Goal: Information Seeking & Learning: Learn about a topic

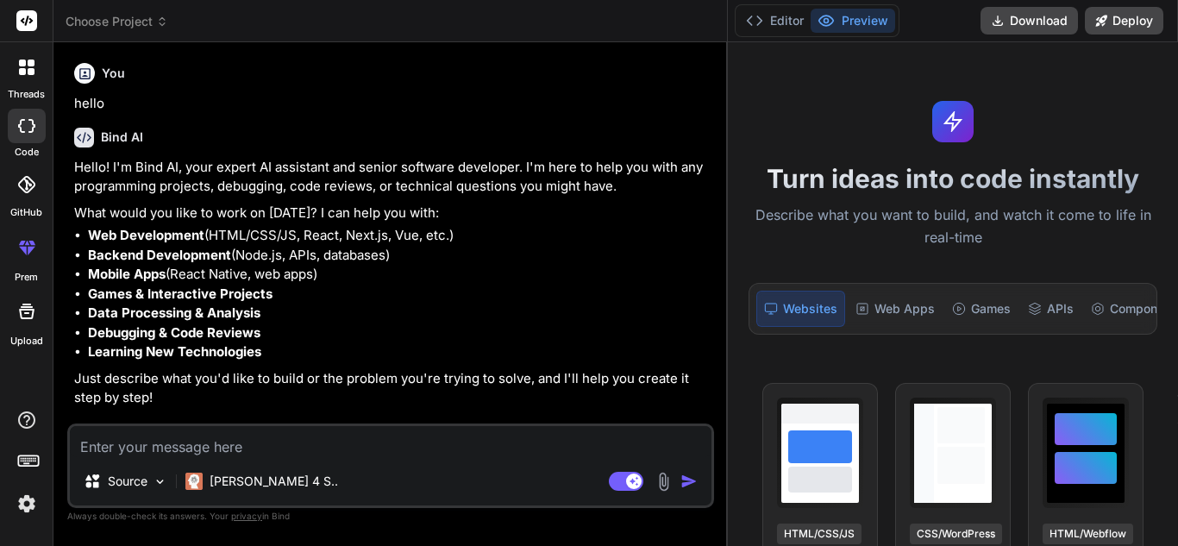
click at [213, 448] on textarea at bounding box center [391, 441] width 642 height 31
paste textarea "authentication and authorizsation"
type textarea "authentication and authorizsation"
type textarea "x"
type textarea "authentication and authorizsation"
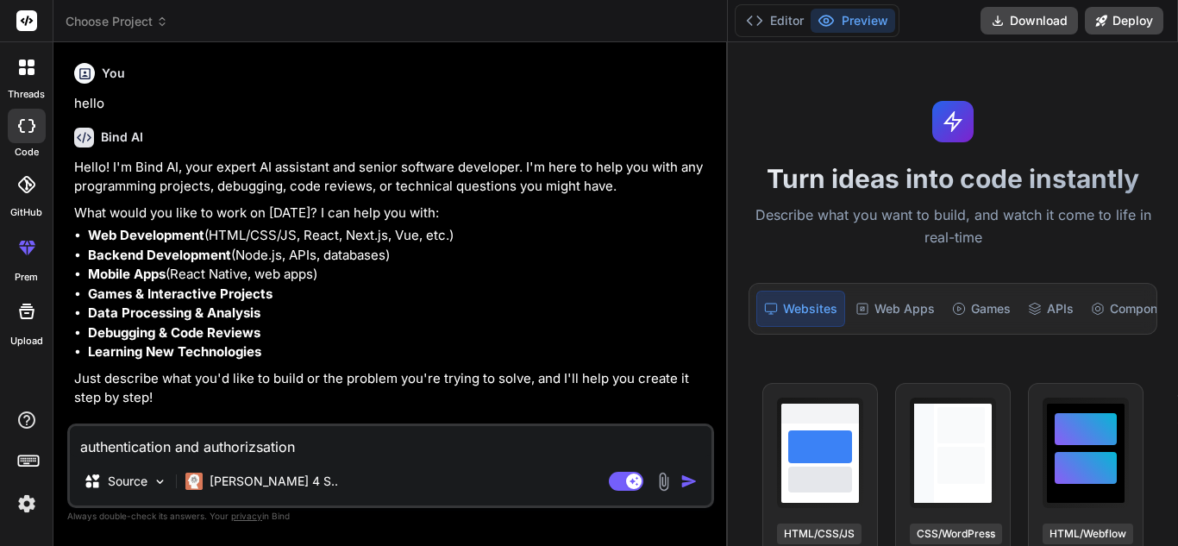
type textarea "x"
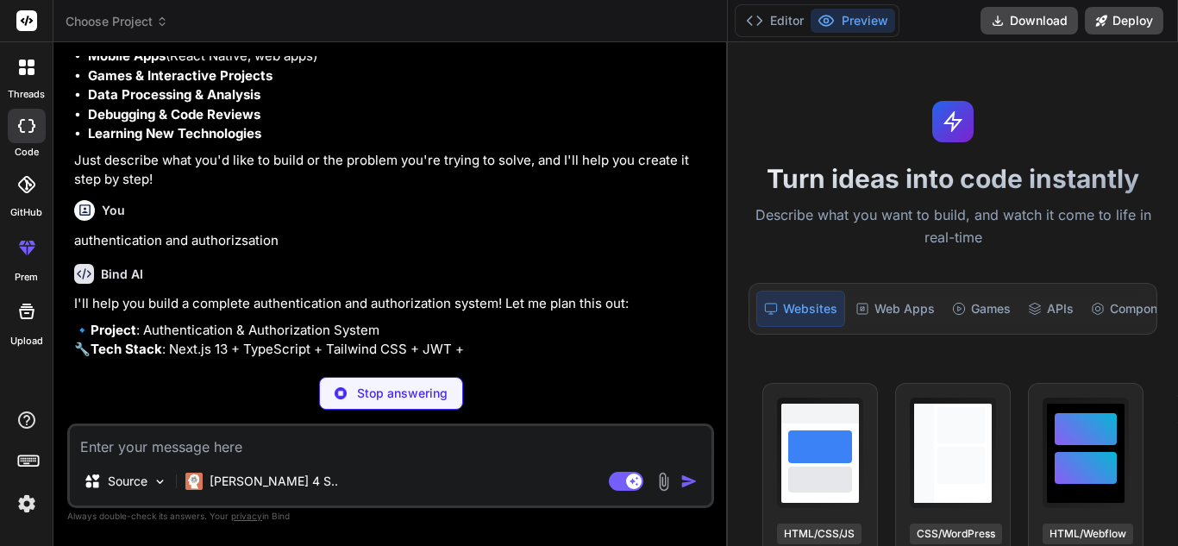
scroll to position [276, 0]
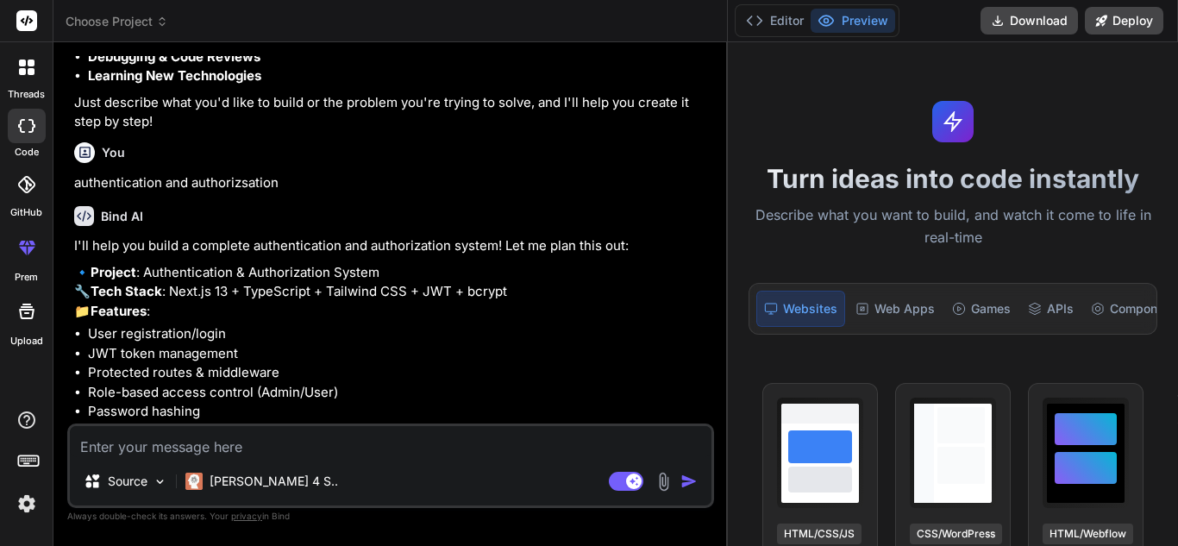
type textarea "x"
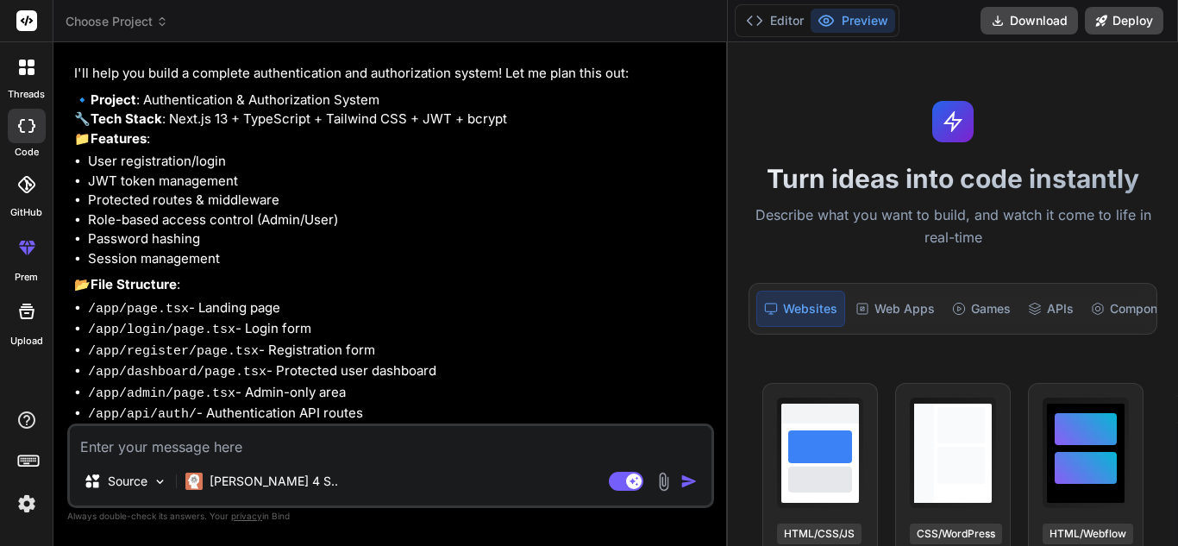
scroll to position [567, 0]
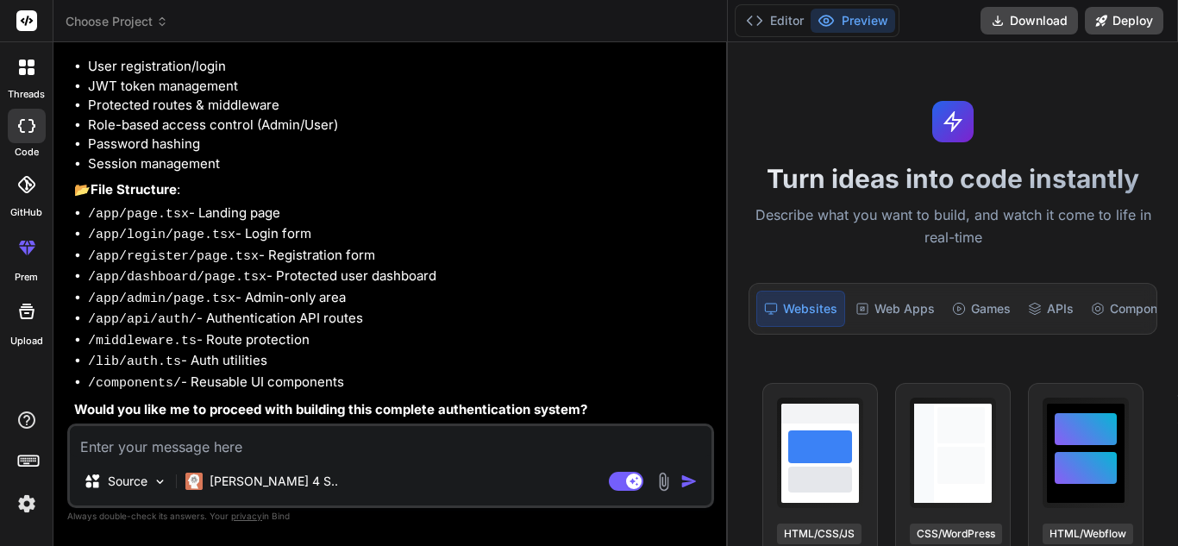
click at [179, 448] on textarea at bounding box center [391, 441] width 642 height 31
type textarea "w"
type textarea "x"
type textarea "wt"
type textarea "x"
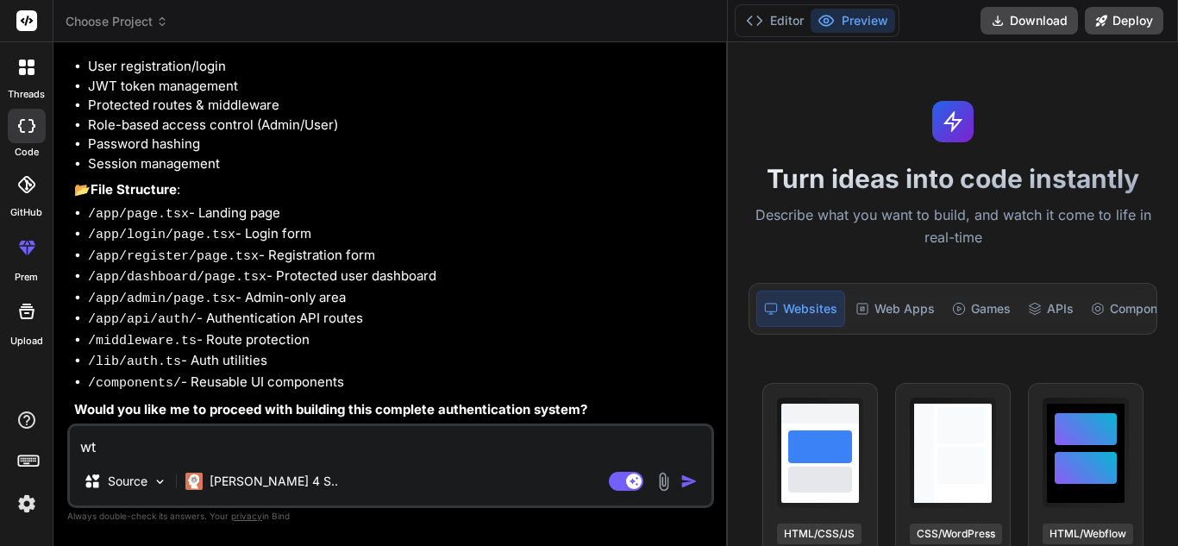
type textarea "w"
type textarea "x"
type textarea "wh"
type textarea "x"
type textarea "wha"
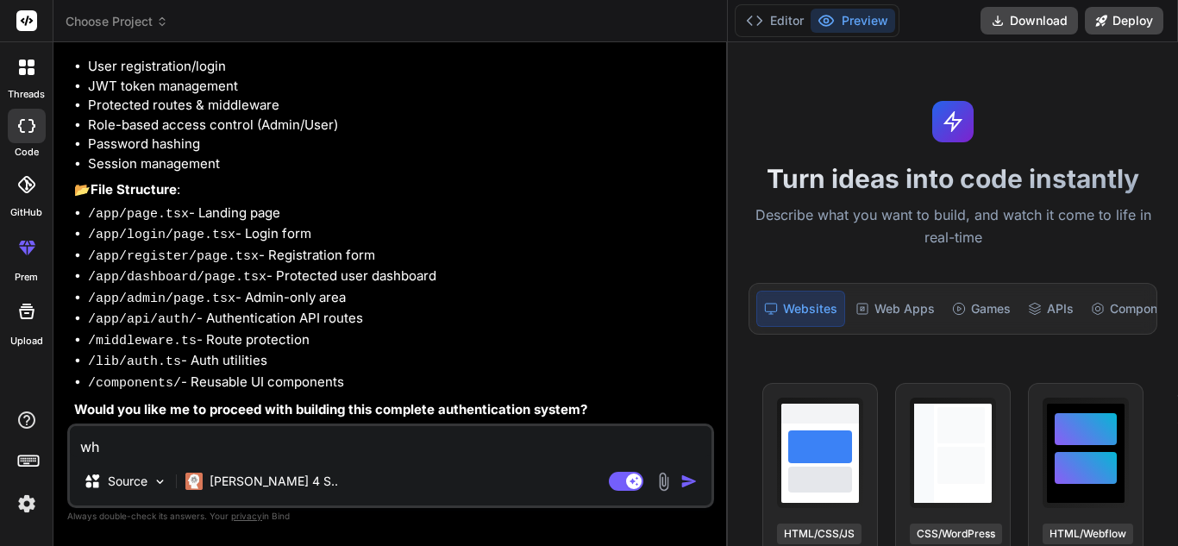
type textarea "x"
type textarea "what"
type textarea "x"
type textarea "what"
type textarea "x"
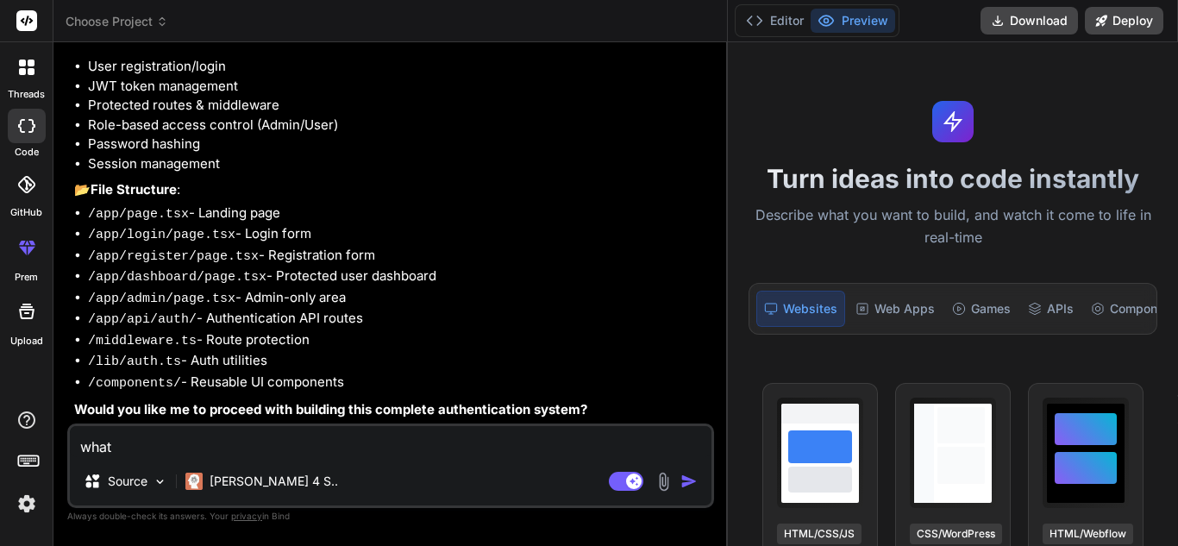
type textarea "what s"
type textarea "x"
type textarea "what"
type textarea "x"
type textarea "what i"
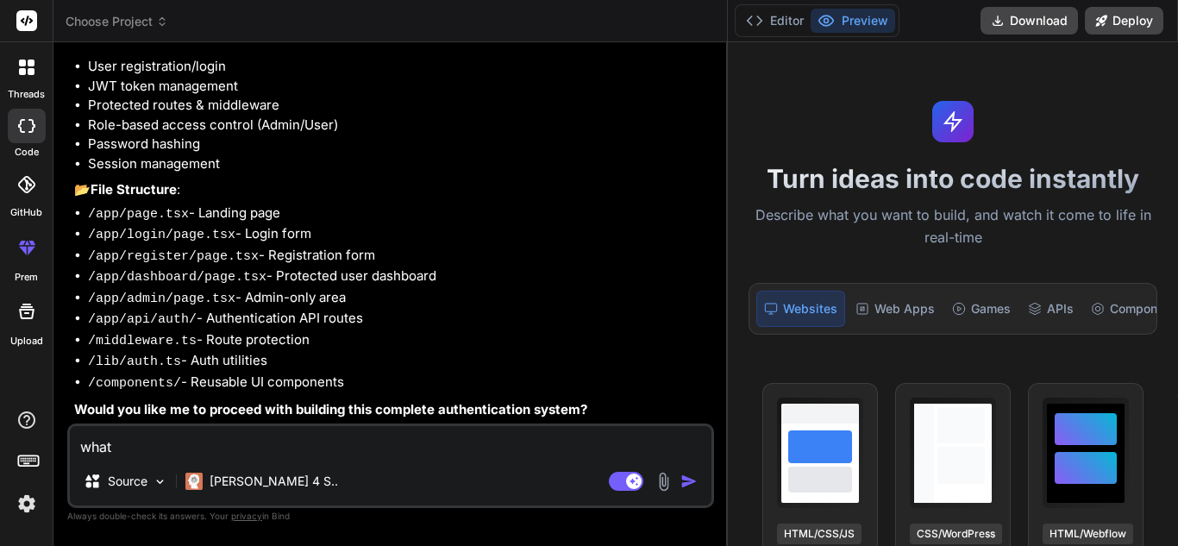
type textarea "x"
type textarea "what is"
type textarea "x"
type textarea "what is"
type textarea "x"
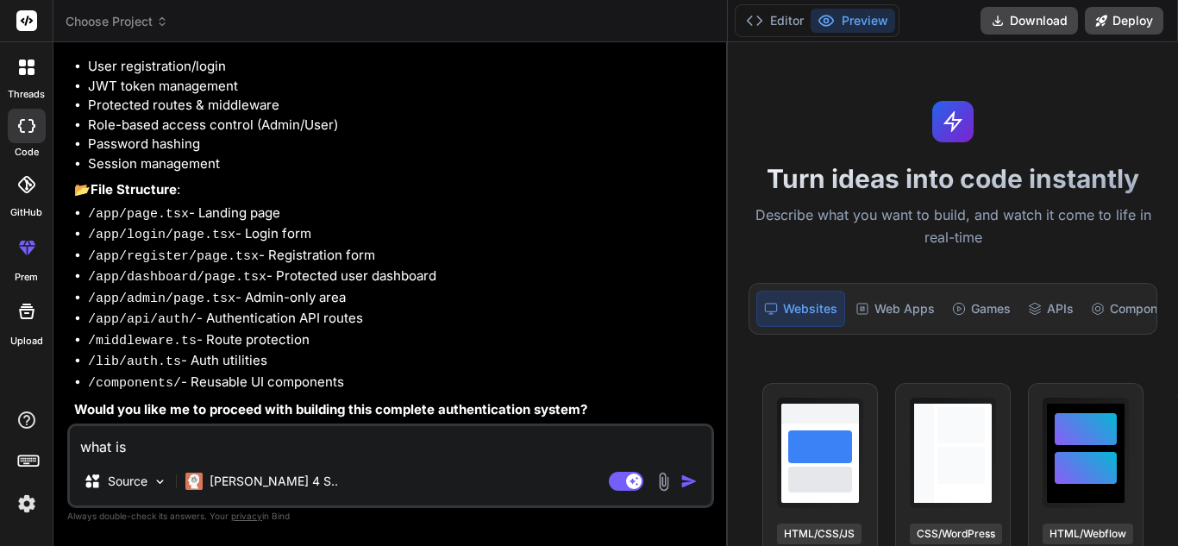
type textarea "what is t"
type textarea "x"
type textarea "what is th"
type textarea "x"
type textarea "what is the"
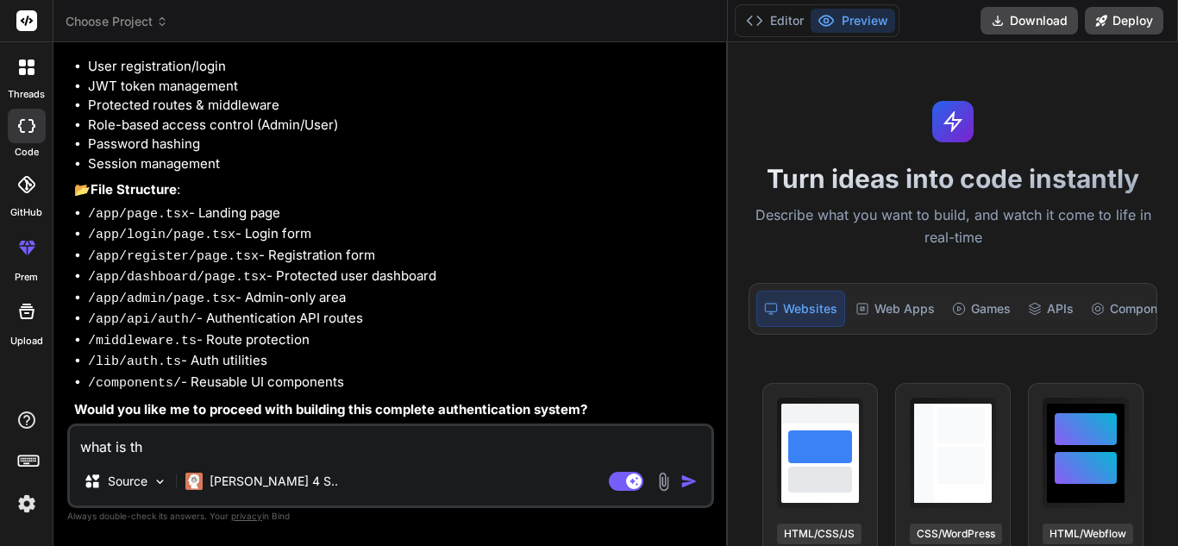
type textarea "x"
type textarea "what is the"
type textarea "x"
type textarea "what is the d"
type textarea "x"
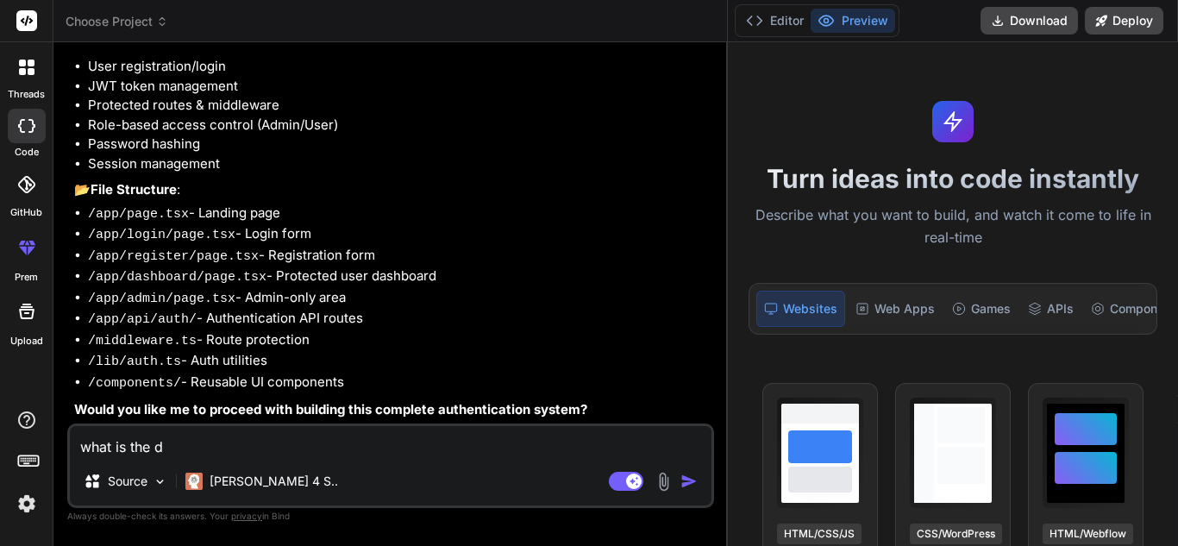
type textarea "what is the di"
type textarea "x"
type textarea "what is the dif"
type textarea "x"
type textarea "what is the diff"
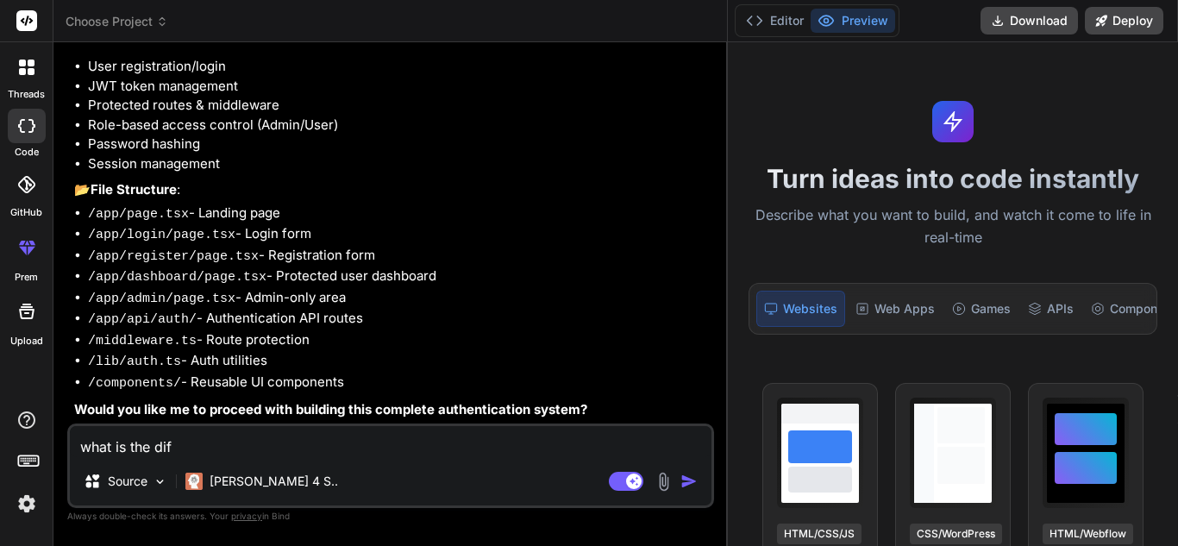
type textarea "x"
type textarea "what is the diffe"
type textarea "x"
type textarea "what is the differ"
type textarea "x"
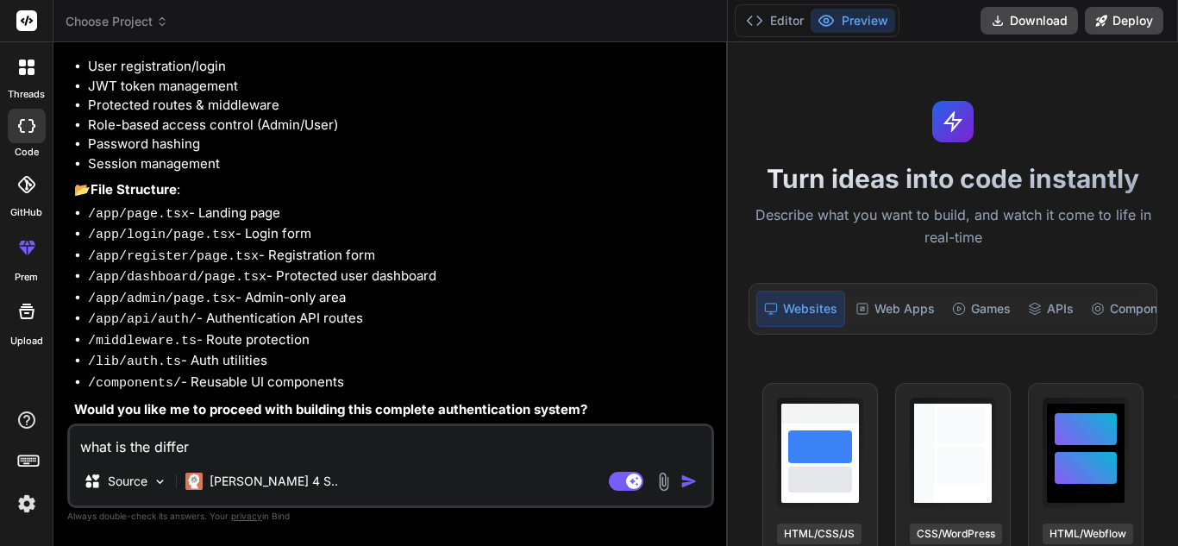
type textarea "what is the differe"
type textarea "x"
type textarea "what is the differen"
type textarea "x"
type textarea "what is the differenc"
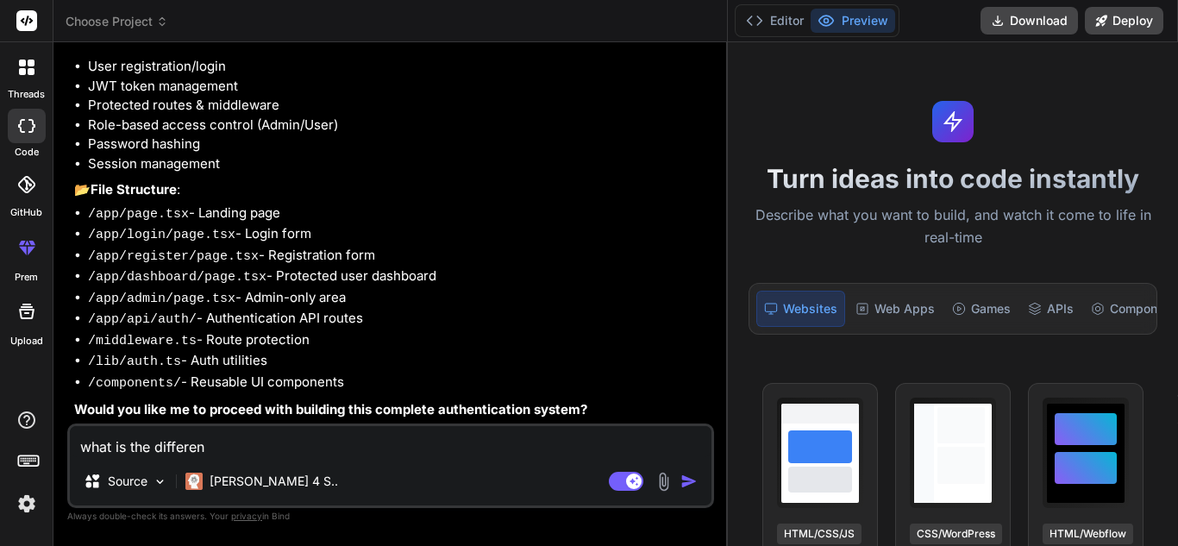
type textarea "x"
type textarea "what is the difference"
type textarea "x"
type textarea "what is the difference"
type textarea "x"
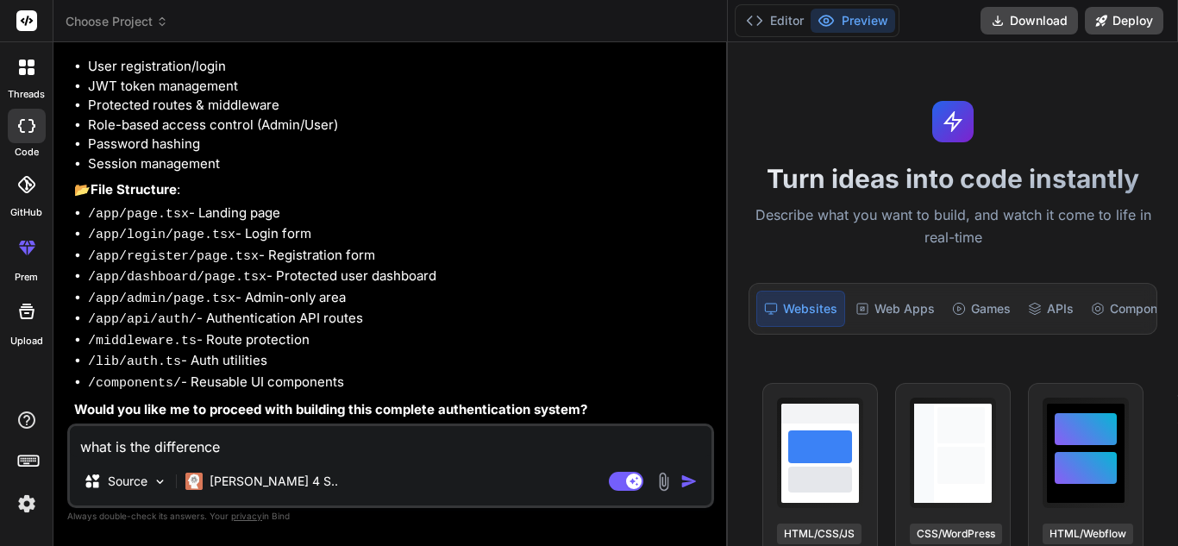
type textarea "what is the difference b"
type textarea "x"
type textarea "what is the difference be"
type textarea "x"
type textarea "what is the difference bet"
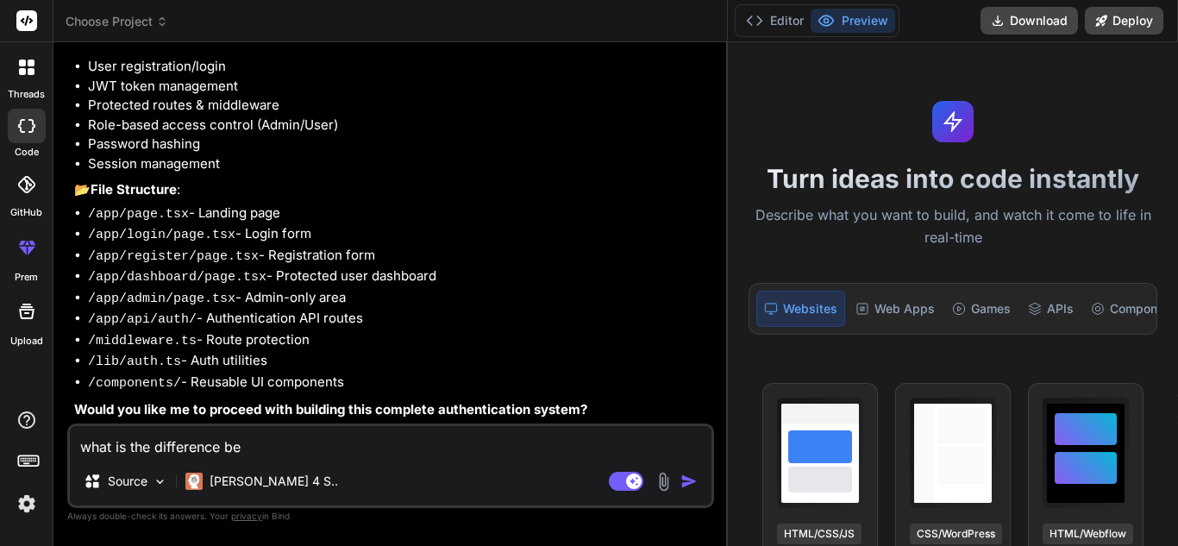
type textarea "x"
type textarea "what is the difference betw"
type textarea "x"
type textarea "what is the difference betwe"
type textarea "x"
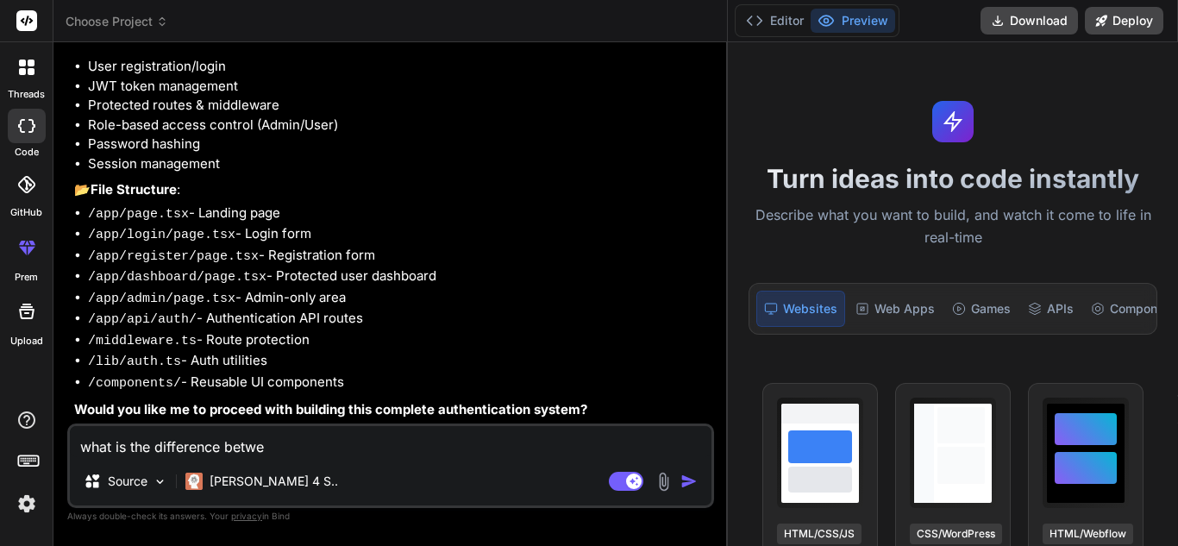
type textarea "what is the difference betwee"
type textarea "x"
type textarea "what is the difference between"
type textarea "x"
type textarea "what is the difference between"
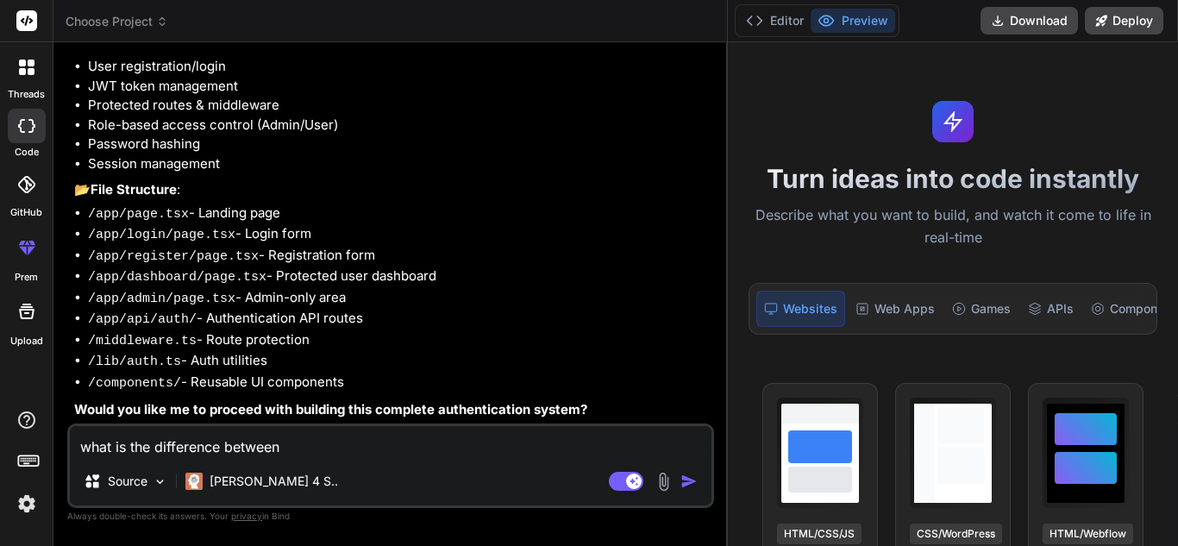
type textarea "x"
paste textarea "authentication and authorizsation"
type textarea "what is the difference between authentication and authorizsation"
type textarea "x"
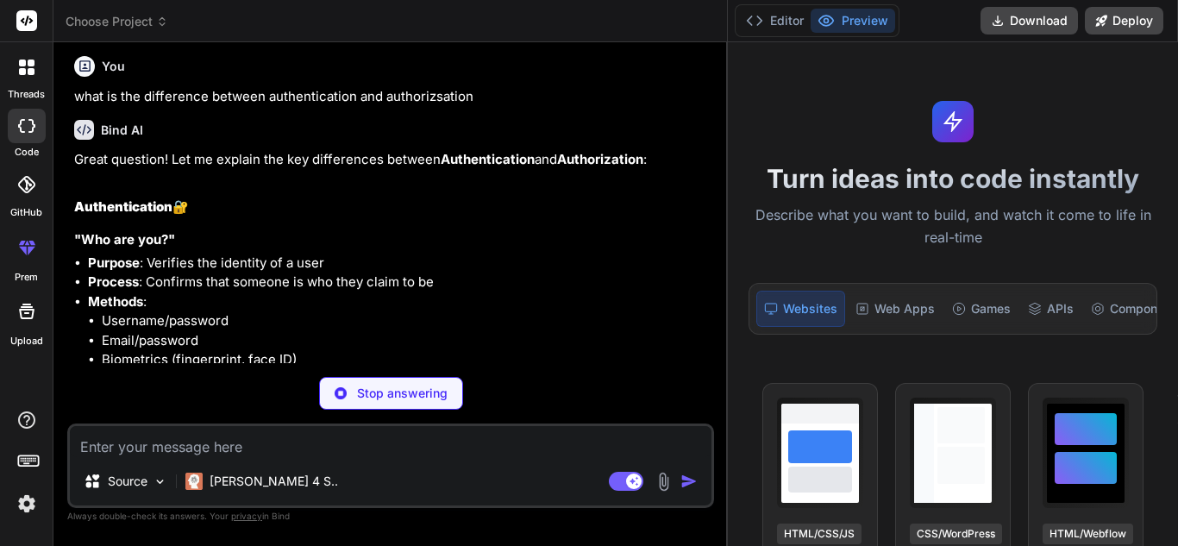
scroll to position [1004, 0]
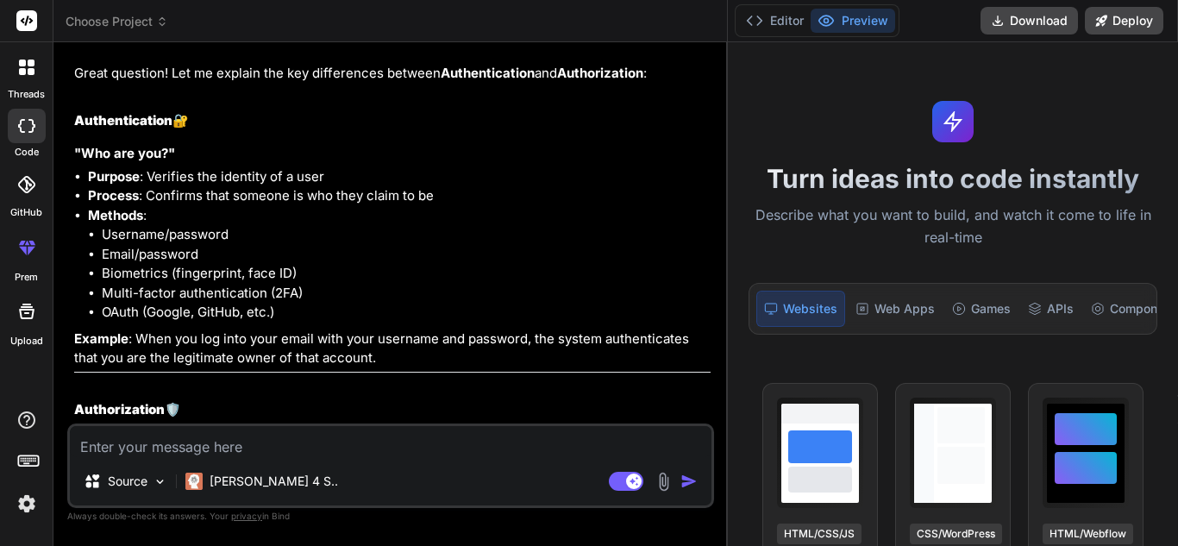
type textarea "x"
drag, startPoint x: 154, startPoint y: 202, endPoint x: 348, endPoint y: 202, distance: 194.1
click at [348, 187] on li "Purpose : Verifies the identity of a user" at bounding box center [399, 177] width 623 height 20
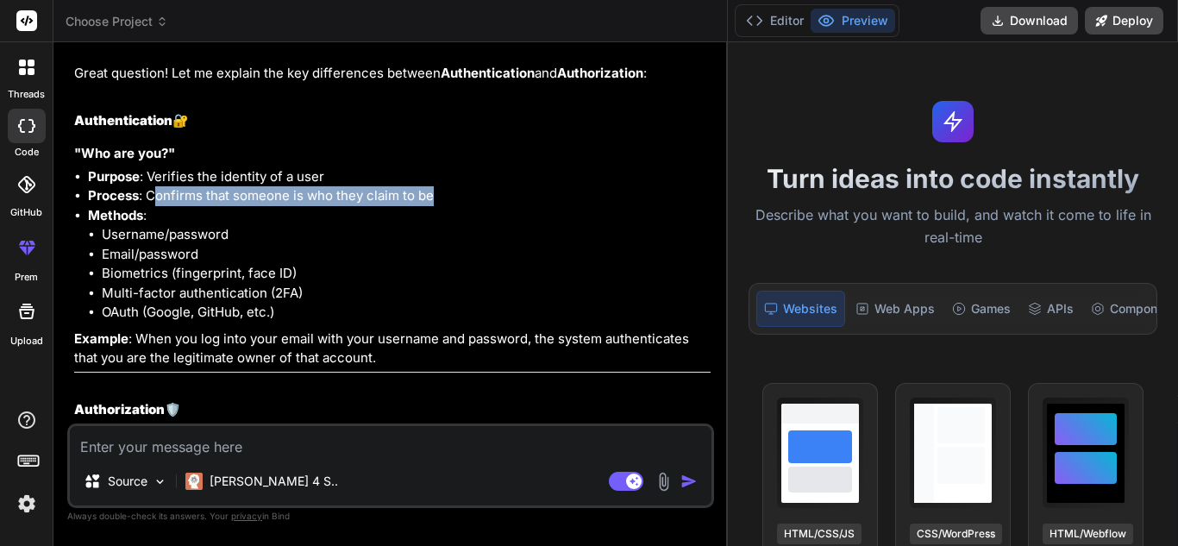
drag, startPoint x: 152, startPoint y: 219, endPoint x: 437, endPoint y: 217, distance: 285.6
click at [437, 206] on li "Process : Confirms that someone is who they claim to be" at bounding box center [399, 196] width 623 height 20
click at [448, 206] on li "Process : Confirms that someone is who they claim to be" at bounding box center [399, 196] width 623 height 20
drag, startPoint x: 173, startPoint y: 213, endPoint x: 384, endPoint y: 212, distance: 211.4
click at [384, 206] on li "Process : Confirms that someone is who they claim to be" at bounding box center [399, 196] width 623 height 20
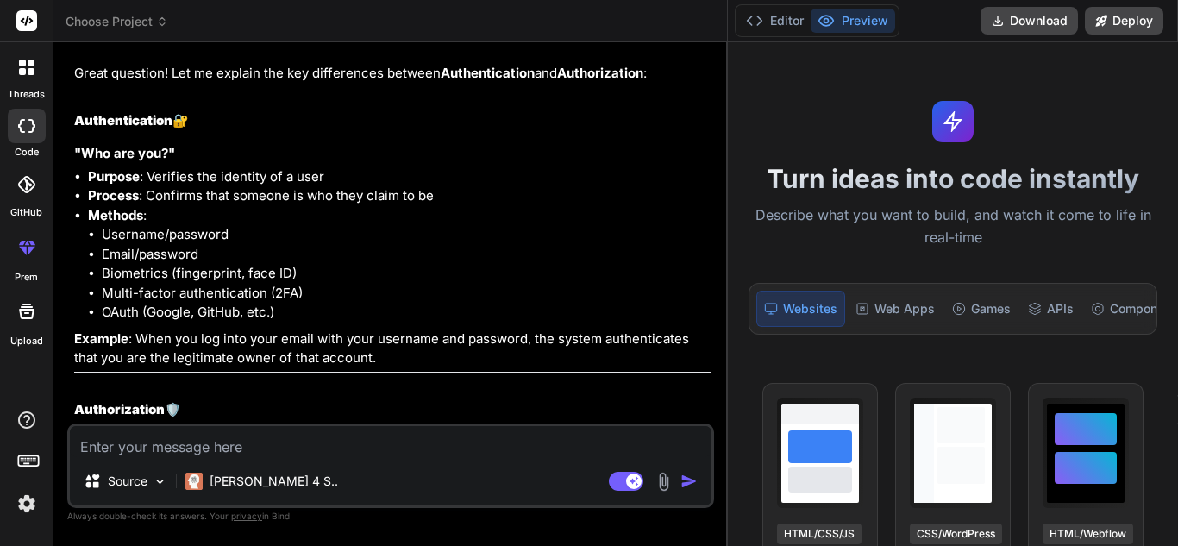
click at [324, 265] on li "Email/password" at bounding box center [406, 255] width 609 height 20
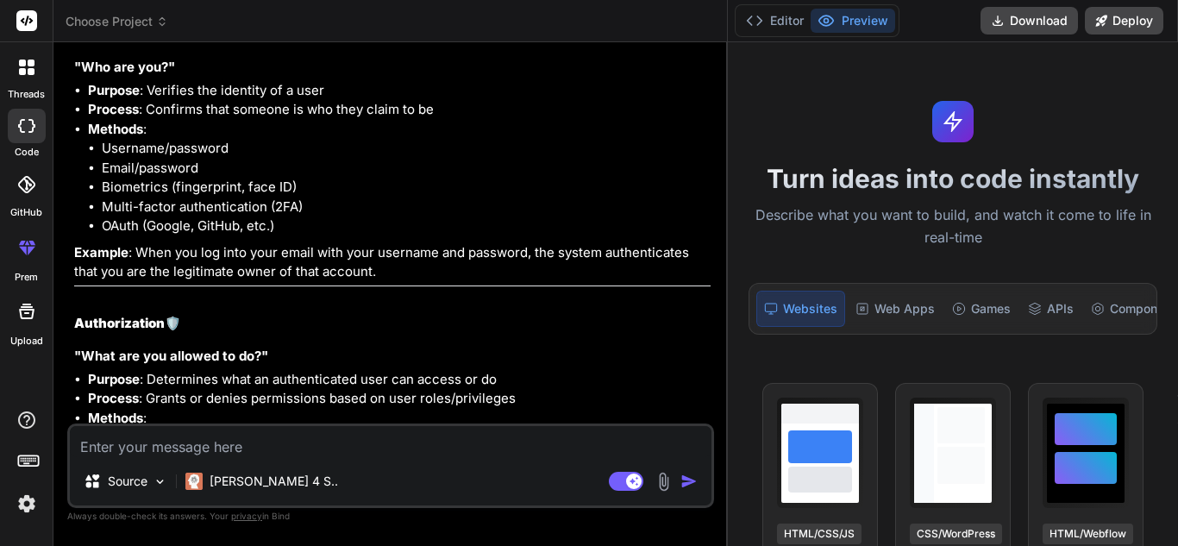
click at [222, 217] on li "Multi-factor authentication (2FA)" at bounding box center [406, 208] width 609 height 20
click at [326, 236] on li "OAuth (Google, GitHub, etc.)" at bounding box center [406, 227] width 609 height 20
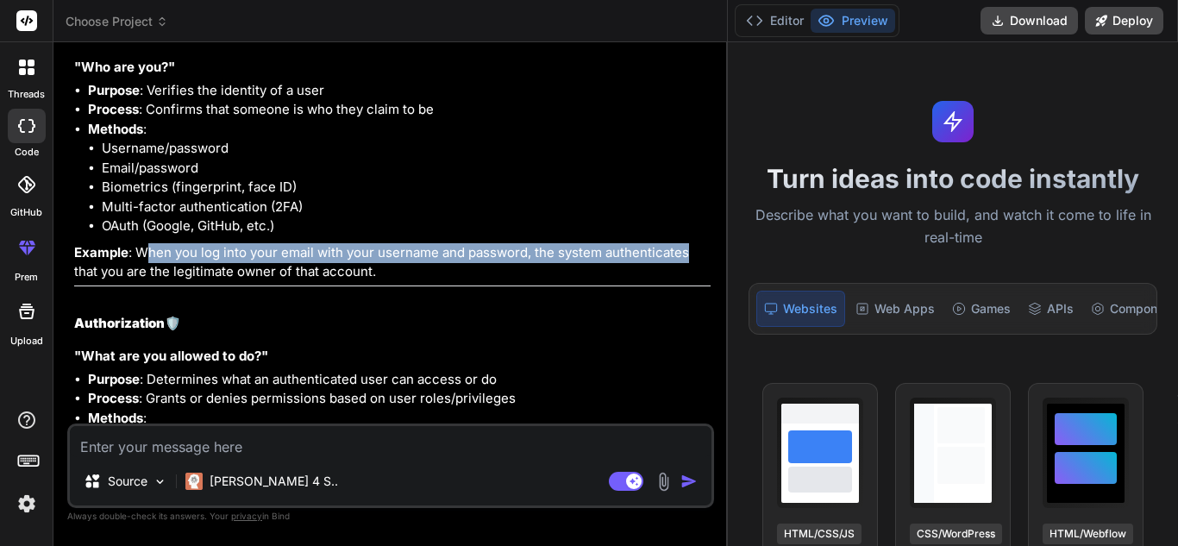
drag, startPoint x: 143, startPoint y: 276, endPoint x: 688, endPoint y: 277, distance: 544.3
click at [688, 277] on p "Example : When you log into your email with your username and password, the sys…" at bounding box center [392, 262] width 637 height 39
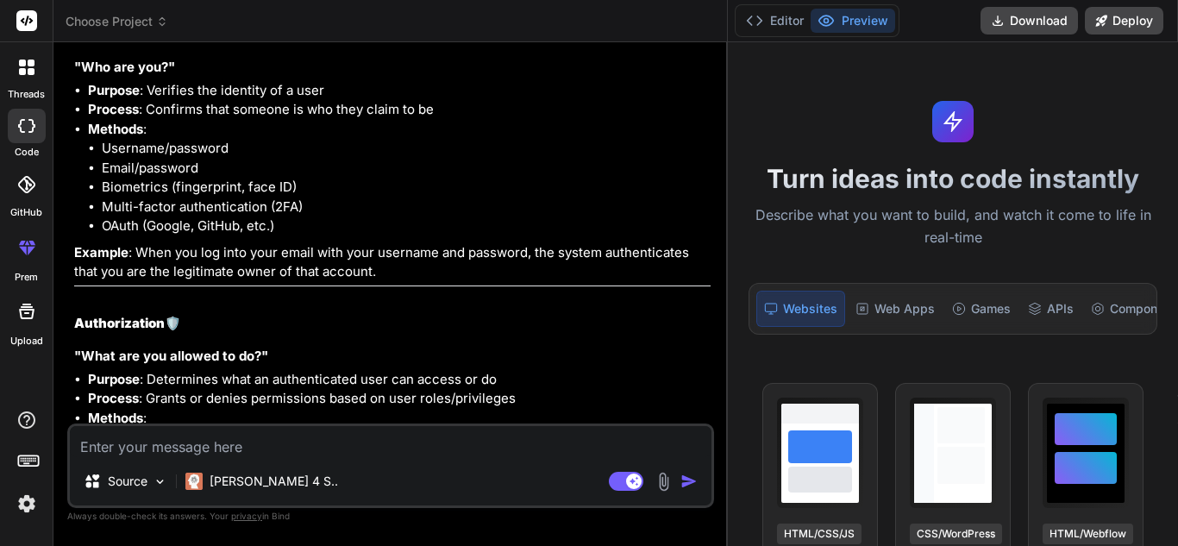
click at [267, 282] on p "Example : When you log into your email with your username and password, the sys…" at bounding box center [392, 262] width 637 height 39
click at [403, 282] on p "Example : When you log into your email with your username and password, the sys…" at bounding box center [392, 262] width 637 height 39
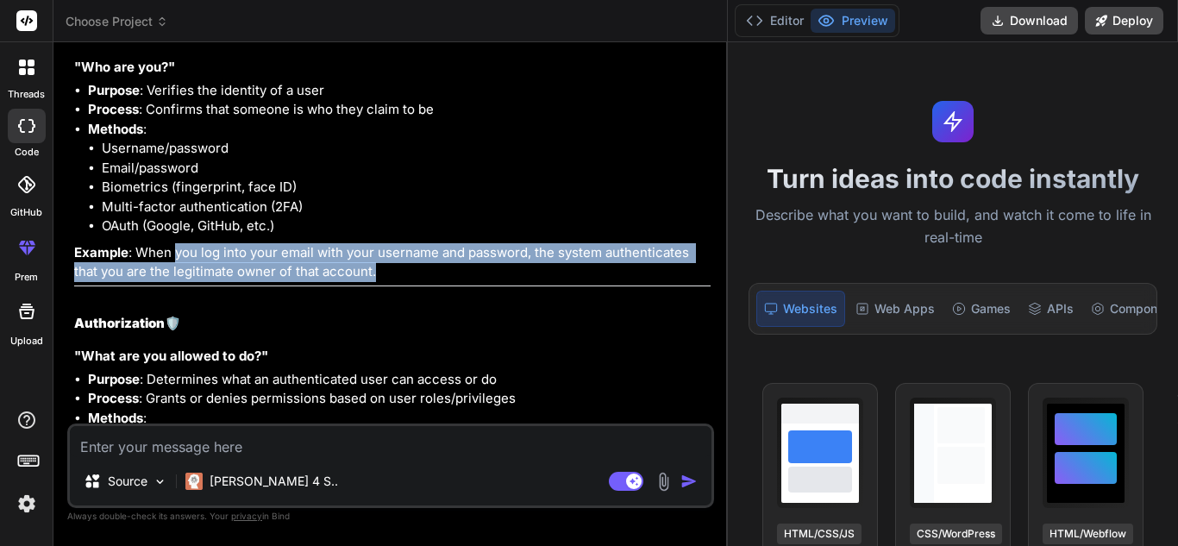
drag, startPoint x: 403, startPoint y: 295, endPoint x: 175, endPoint y: 277, distance: 228.5
click at [175, 277] on p "Example : When you log into your email with your username and password, the sys…" at bounding box center [392, 262] width 637 height 39
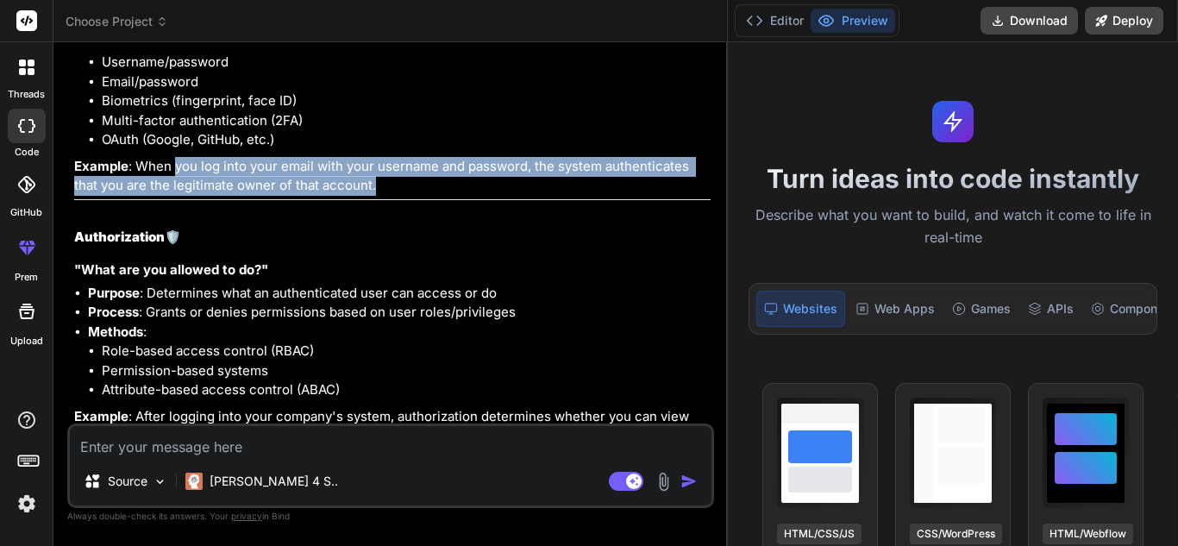
scroll to position [1263, 0]
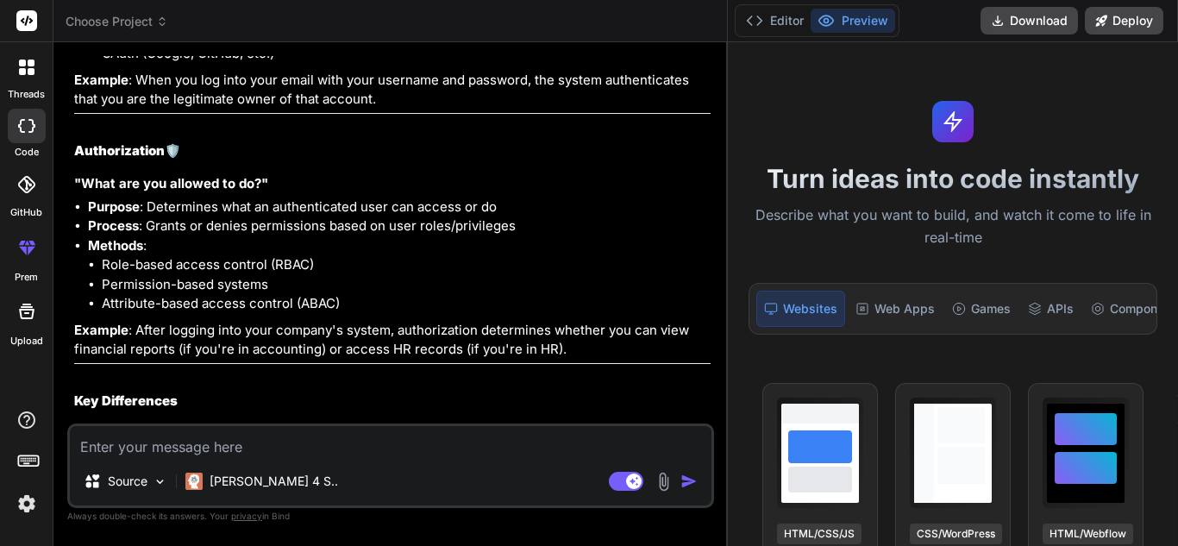
click at [148, 217] on li "Purpose : Determines what an authenticated user can access or do" at bounding box center [399, 208] width 623 height 20
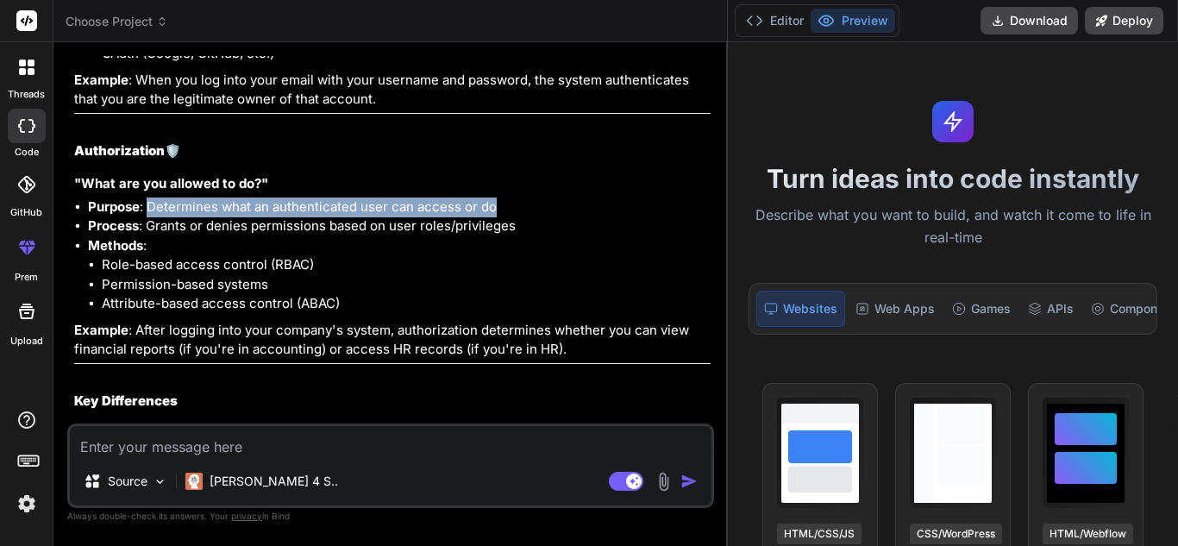
drag, startPoint x: 148, startPoint y: 230, endPoint x: 518, endPoint y: 230, distance: 369.2
click at [518, 217] on li "Purpose : Determines what an authenticated user can access or do" at bounding box center [399, 208] width 623 height 20
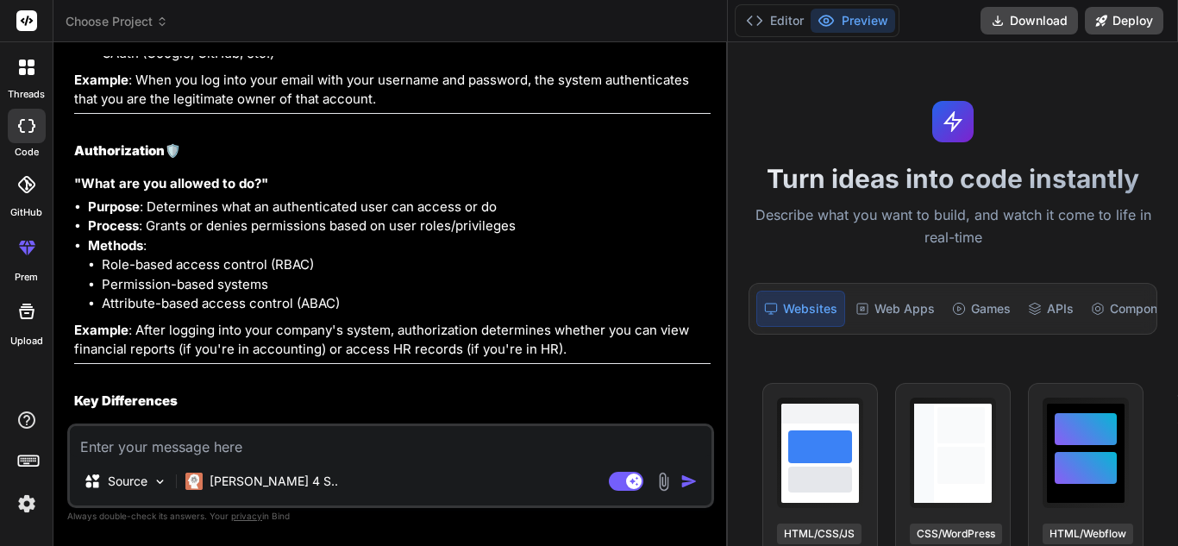
click at [518, 217] on li "Purpose : Determines what an authenticated user can access or do" at bounding box center [399, 208] width 623 height 20
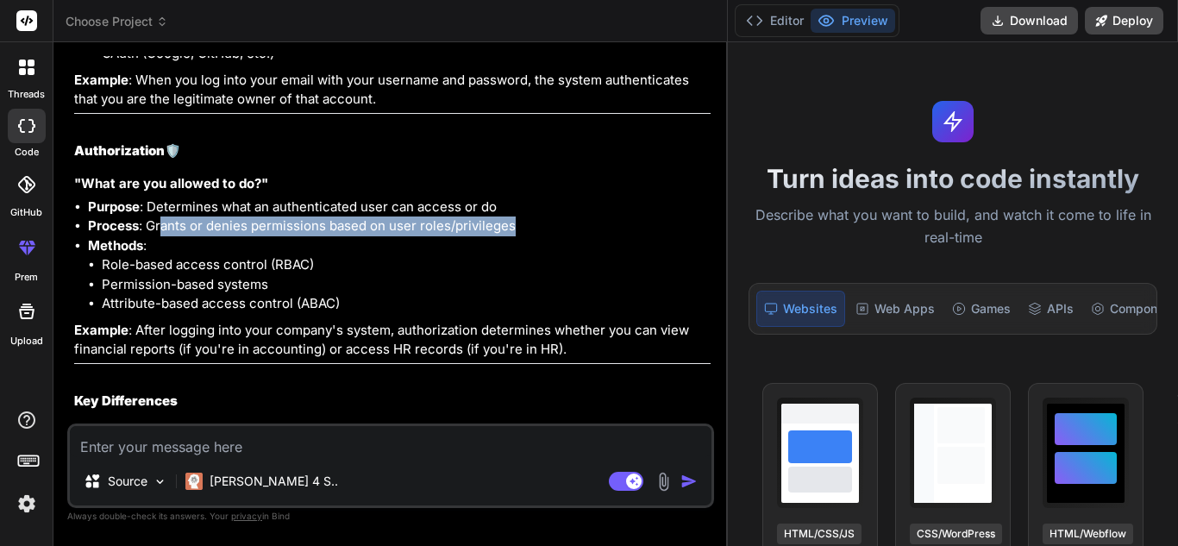
drag, startPoint x: 161, startPoint y: 248, endPoint x: 512, endPoint y: 249, distance: 350.2
click at [512, 236] on li "Process : Grants or denies permissions based on user roles/privileges" at bounding box center [399, 227] width 623 height 20
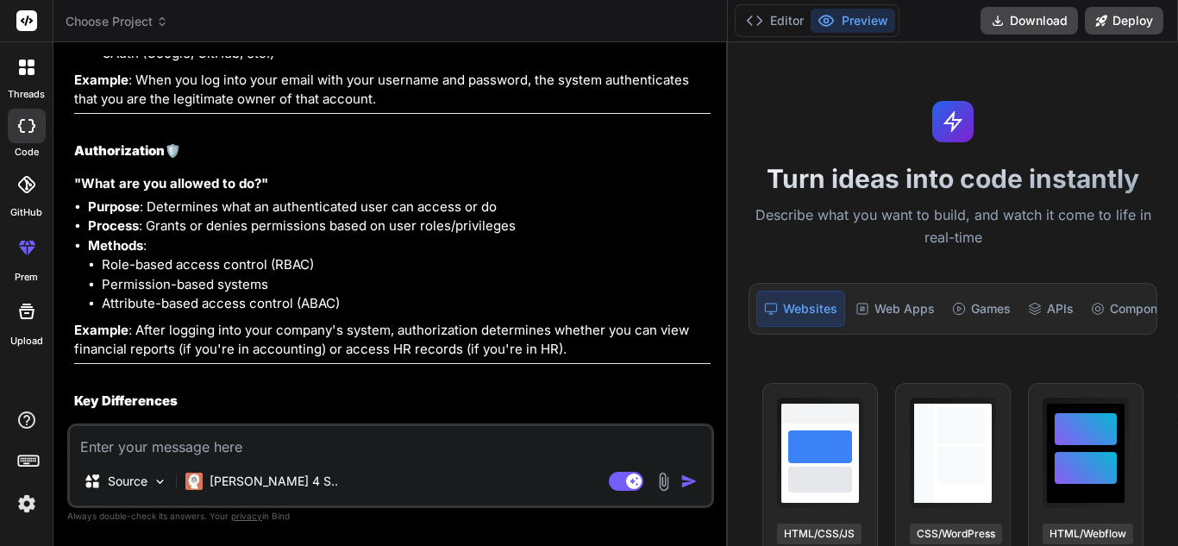
click at [371, 275] on li "Role-based access control (RBAC)" at bounding box center [406, 265] width 609 height 20
drag, startPoint x: 103, startPoint y: 286, endPoint x: 323, endPoint y: 280, distance: 220.1
click at [323, 275] on li "Role-based access control (RBAC)" at bounding box center [406, 265] width 609 height 20
drag, startPoint x: 114, startPoint y: 311, endPoint x: 300, endPoint y: 300, distance: 186.6
click at [300, 295] on li "Permission-based systems" at bounding box center [406, 285] width 609 height 20
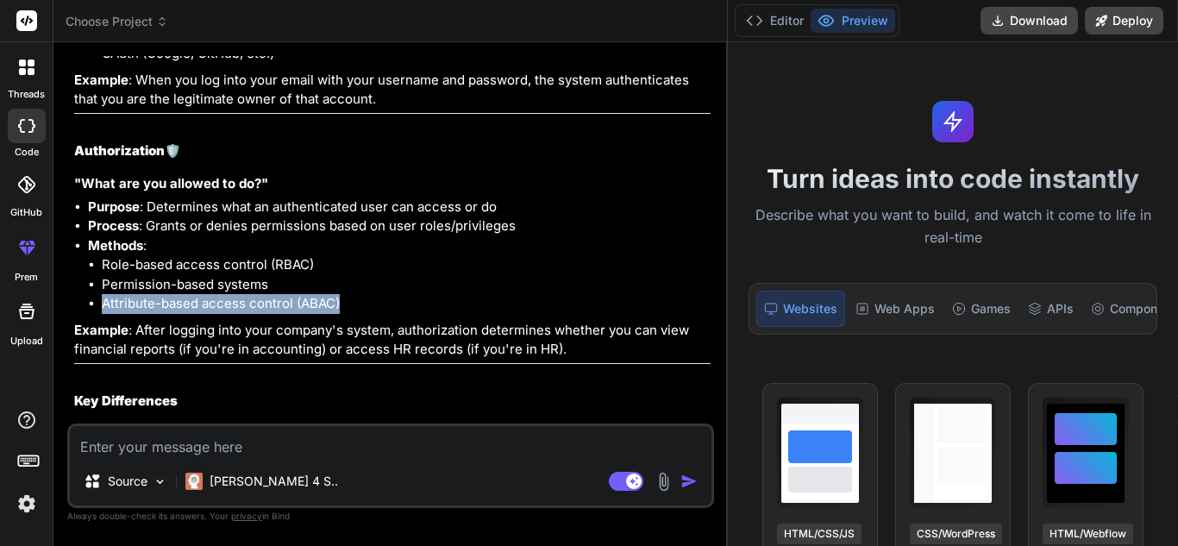
drag, startPoint x: 102, startPoint y: 324, endPoint x: 408, endPoint y: 324, distance: 306.2
click at [408, 314] on li "Attribute-based access control (ABAC)" at bounding box center [406, 304] width 609 height 20
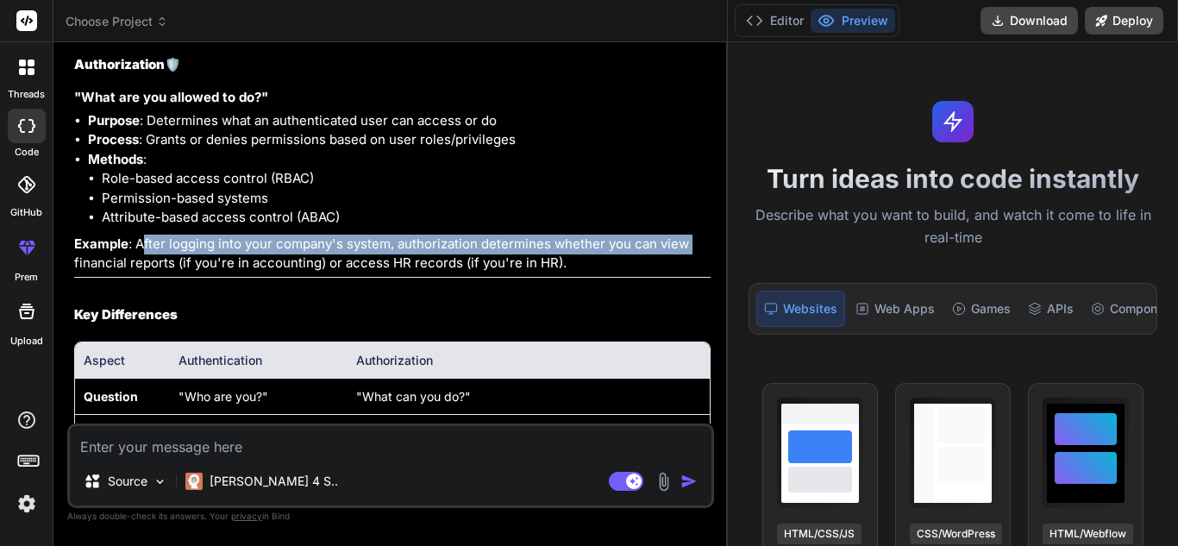
drag, startPoint x: 145, startPoint y: 267, endPoint x: 690, endPoint y: 270, distance: 545.2
click at [690, 270] on p "Example : After logging into your company's system, authorization determines wh…" at bounding box center [392, 254] width 637 height 39
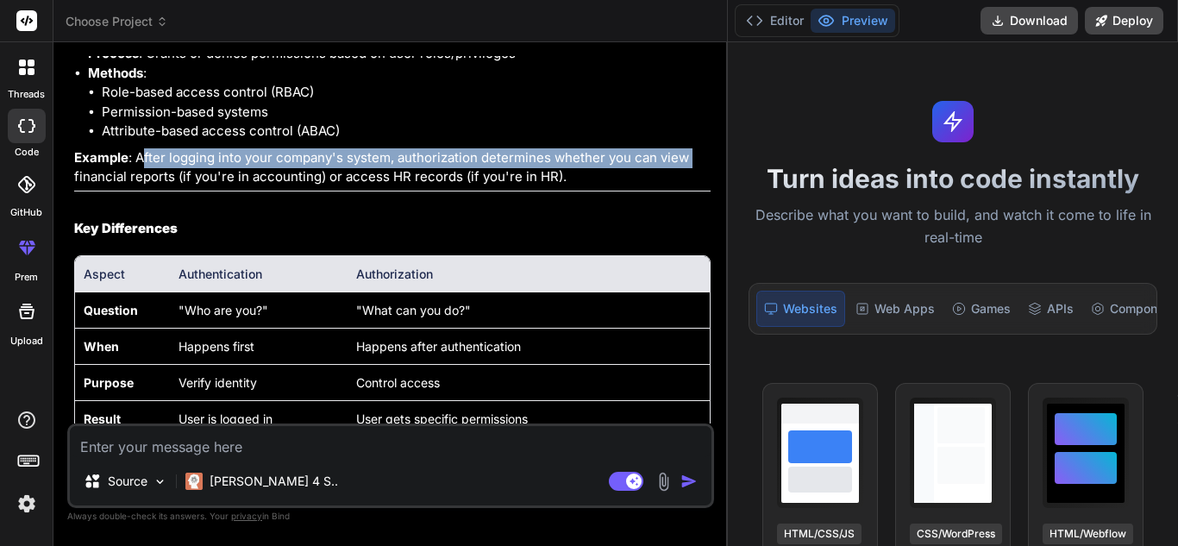
scroll to position [1522, 0]
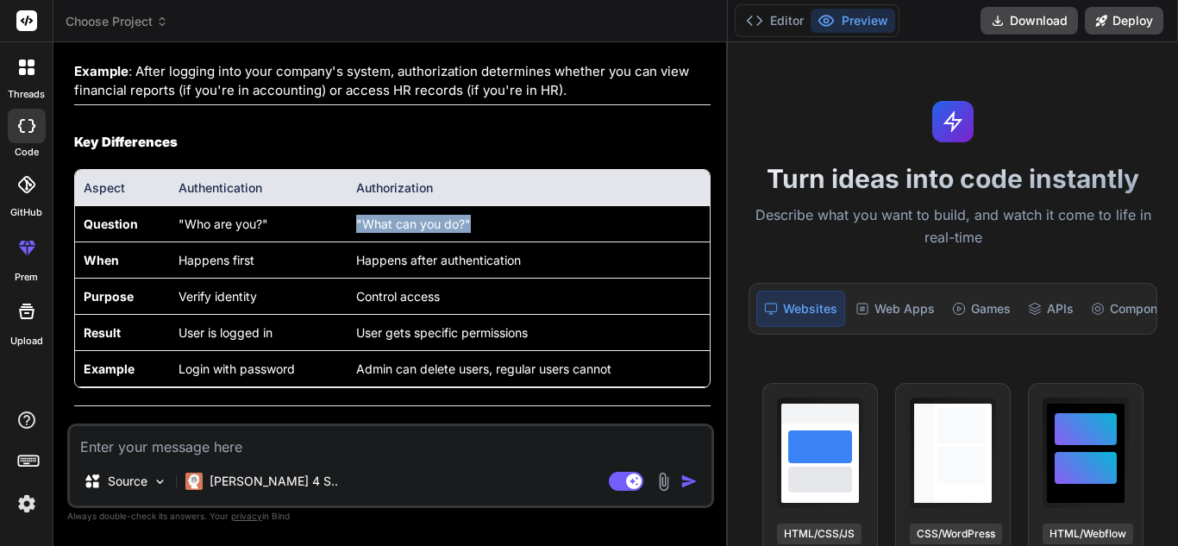
drag, startPoint x: 353, startPoint y: 243, endPoint x: 484, endPoint y: 248, distance: 131.2
click at [484, 242] on td ""What can you do?"" at bounding box center [529, 224] width 362 height 36
drag, startPoint x: 175, startPoint y: 283, endPoint x: 269, endPoint y: 283, distance: 94.0
click at [269, 279] on td "Happens first" at bounding box center [259, 260] width 178 height 36
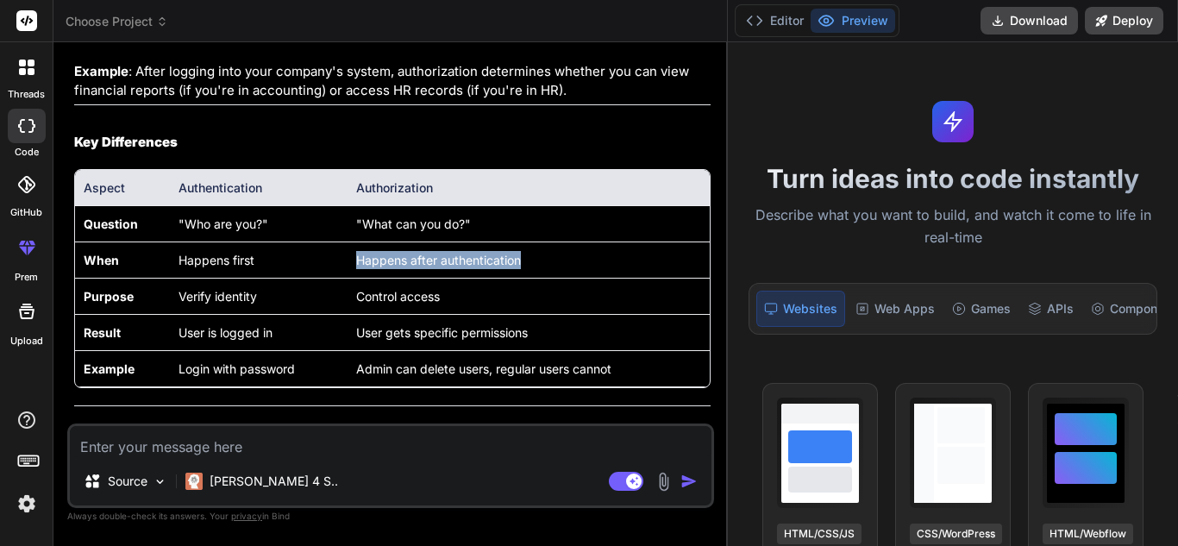
drag, startPoint x: 349, startPoint y: 285, endPoint x: 564, endPoint y: 285, distance: 214.8
click at [564, 279] on td "Happens after authentication" at bounding box center [529, 260] width 362 height 36
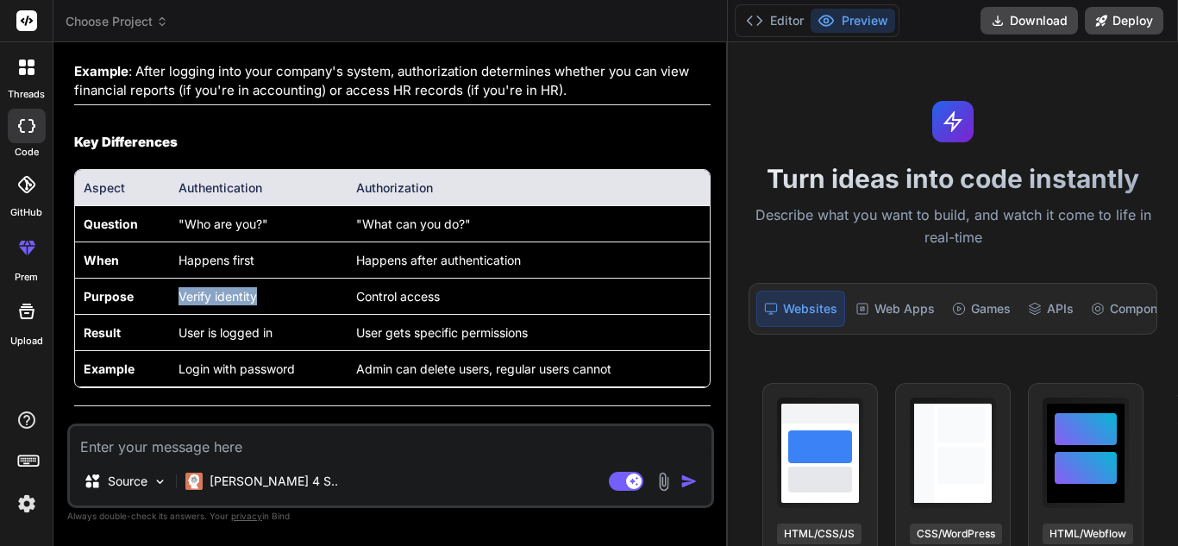
drag, startPoint x: 180, startPoint y: 323, endPoint x: 256, endPoint y: 318, distance: 76.0
click at [256, 315] on td "Verify identity" at bounding box center [259, 297] width 178 height 36
drag, startPoint x: 351, startPoint y: 317, endPoint x: 443, endPoint y: 315, distance: 92.3
click at [443, 315] on td "Control access" at bounding box center [529, 297] width 362 height 36
drag, startPoint x: 172, startPoint y: 352, endPoint x: 296, endPoint y: 350, distance: 124.2
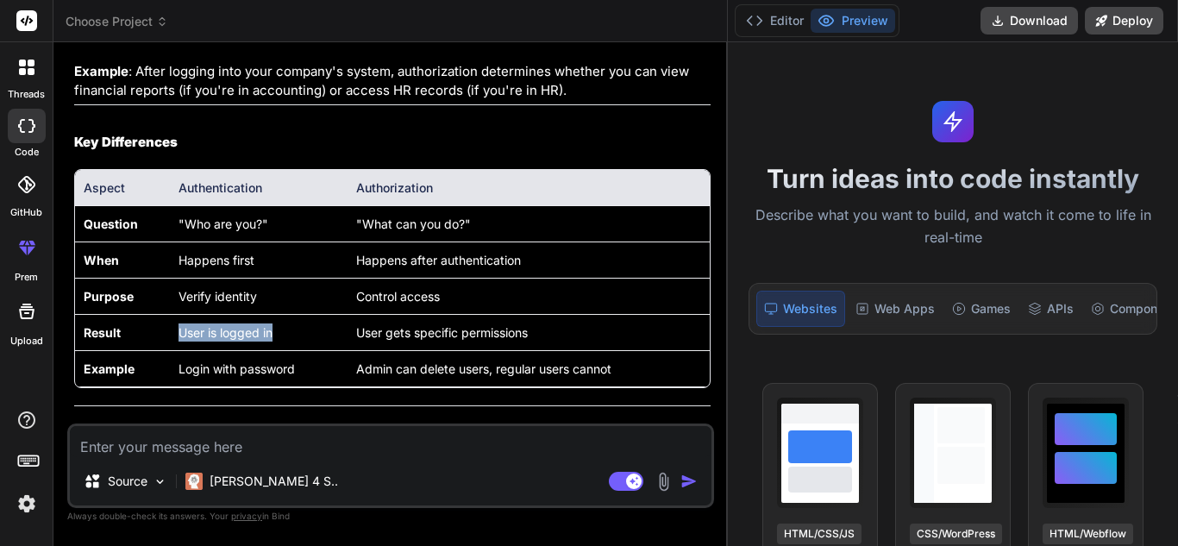
click at [296, 350] on td "User is logged in" at bounding box center [259, 333] width 178 height 36
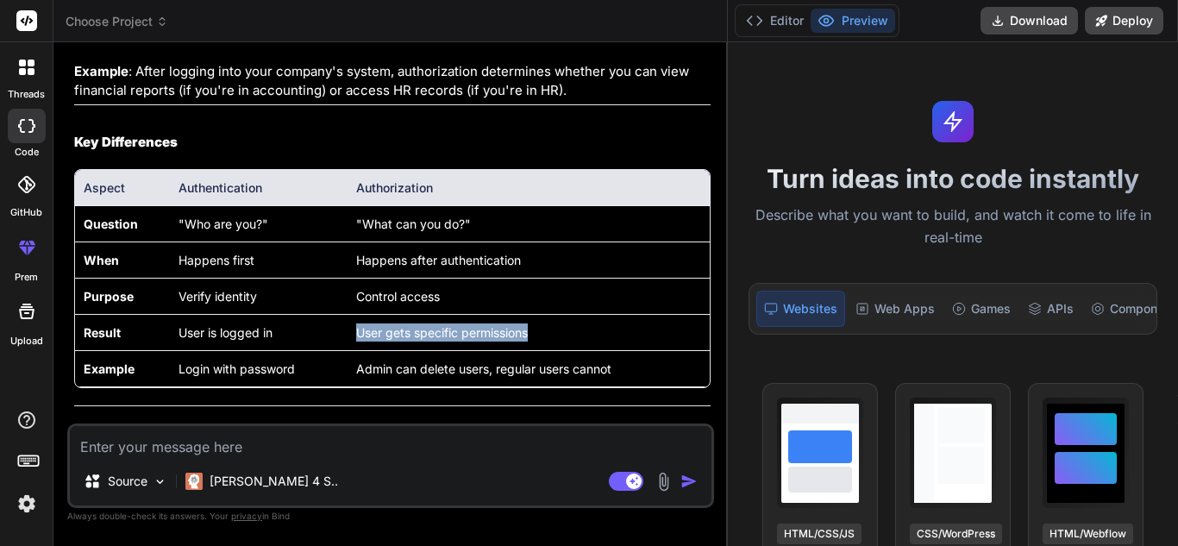
drag, startPoint x: 354, startPoint y: 360, endPoint x: 607, endPoint y: 365, distance: 253.7
click at [607, 351] on td "User gets specific permissions" at bounding box center [529, 333] width 362 height 36
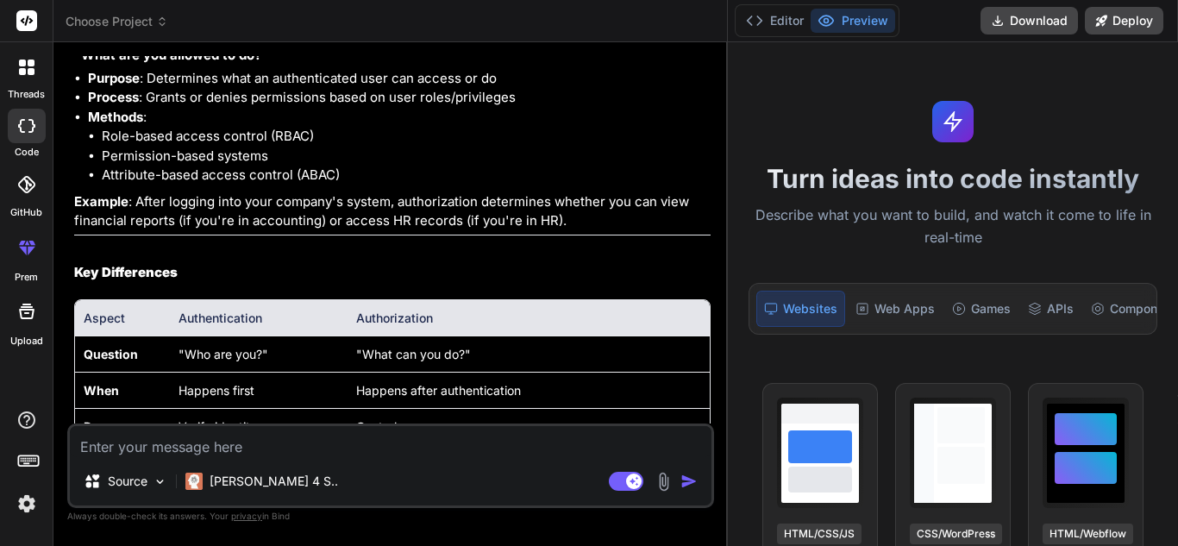
scroll to position [1650, 0]
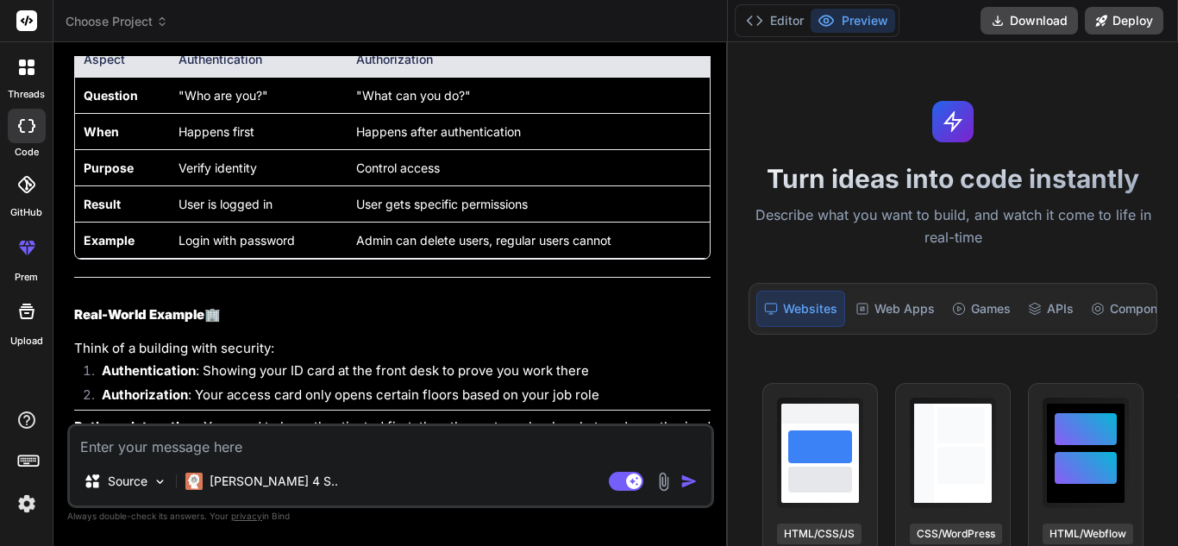
drag, startPoint x: 558, startPoint y: 228, endPoint x: 294, endPoint y: 229, distance: 264.0
click at [294, 223] on tr "Result User is logged in User gets specific permissions" at bounding box center [392, 204] width 635 height 36
drag, startPoint x: 172, startPoint y: 190, endPoint x: 260, endPoint y: 193, distance: 88.1
click at [260, 186] on td "Verify identity" at bounding box center [259, 168] width 178 height 36
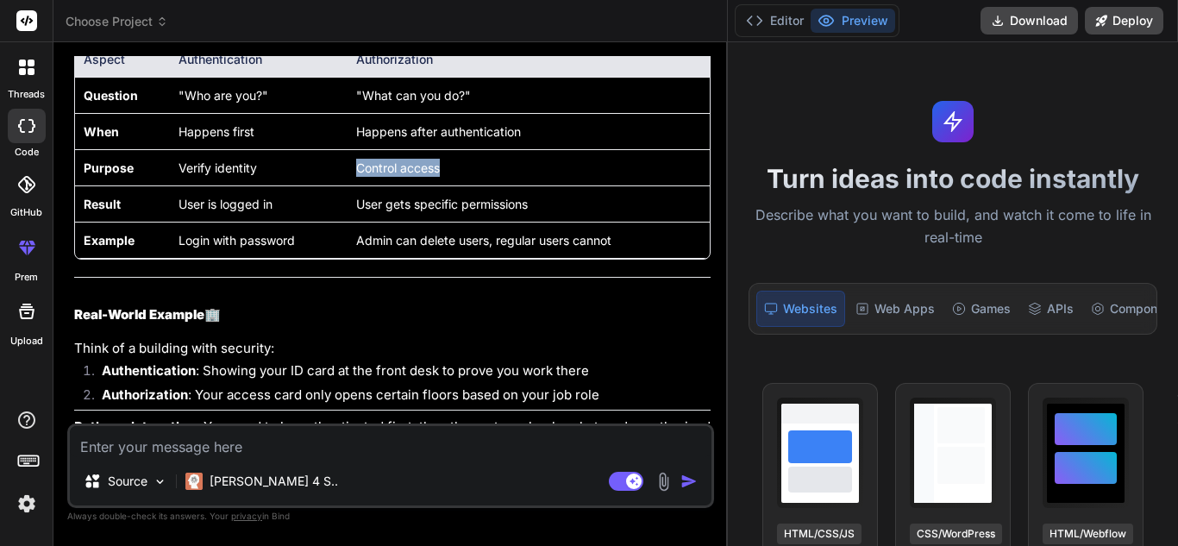
drag, startPoint x: 354, startPoint y: 187, endPoint x: 470, endPoint y: 188, distance: 116.5
click at [470, 186] on td "Control access" at bounding box center [529, 168] width 362 height 36
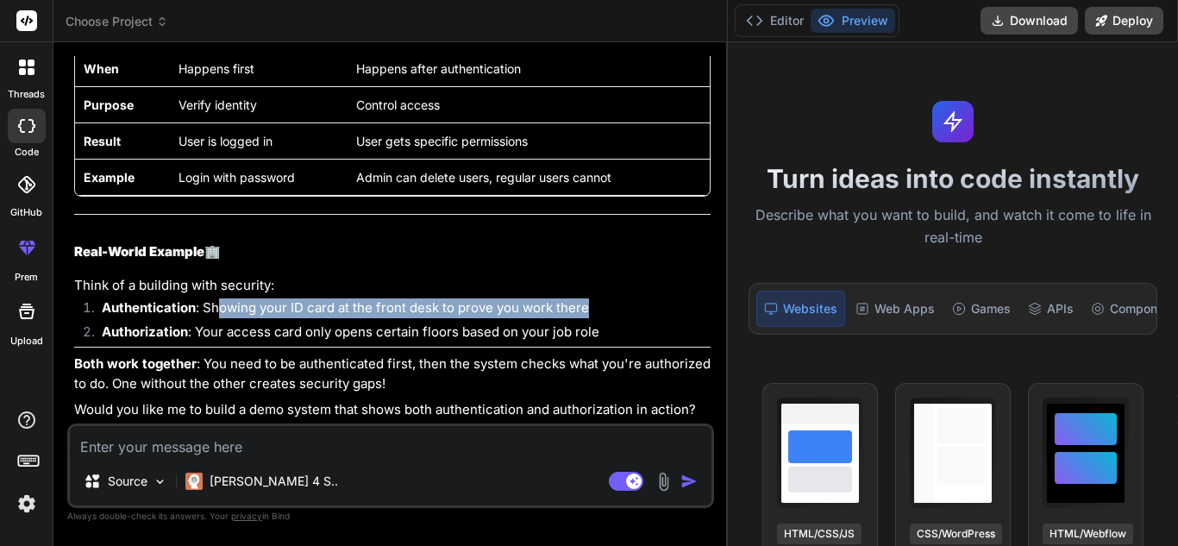
drag, startPoint x: 217, startPoint y: 305, endPoint x: 587, endPoint y: 310, distance: 370.1
click at [587, 310] on li "Authentication : Showing your ID card at the front desk to prove you work there" at bounding box center [399, 310] width 623 height 24
click at [598, 305] on li "Authentication : Showing your ID card at the front desk to prove you work there" at bounding box center [399, 310] width 623 height 24
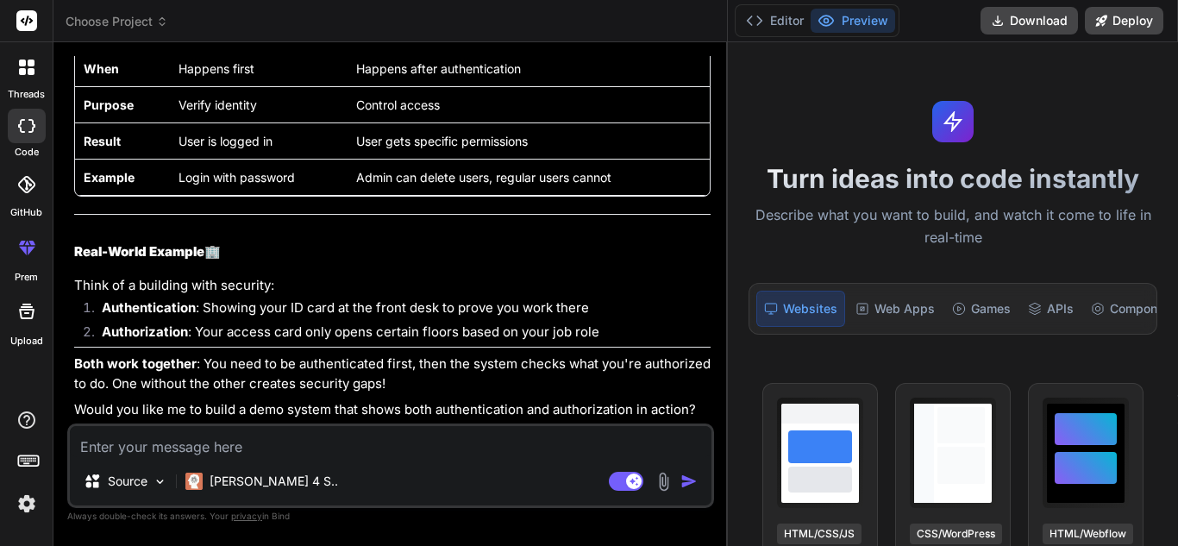
scroll to position [1564, 0]
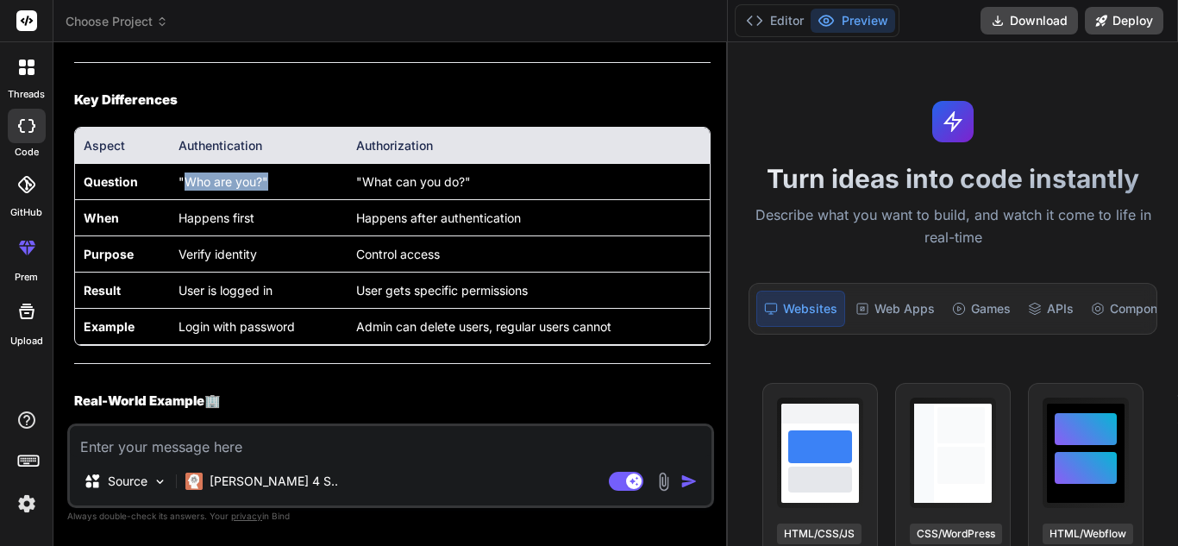
drag, startPoint x: 187, startPoint y: 199, endPoint x: 317, endPoint y: 204, distance: 130.3
click at [276, 200] on td ""Who are you?"" at bounding box center [259, 182] width 178 height 36
click at [477, 200] on td ""What can you do?"" at bounding box center [529, 182] width 362 height 36
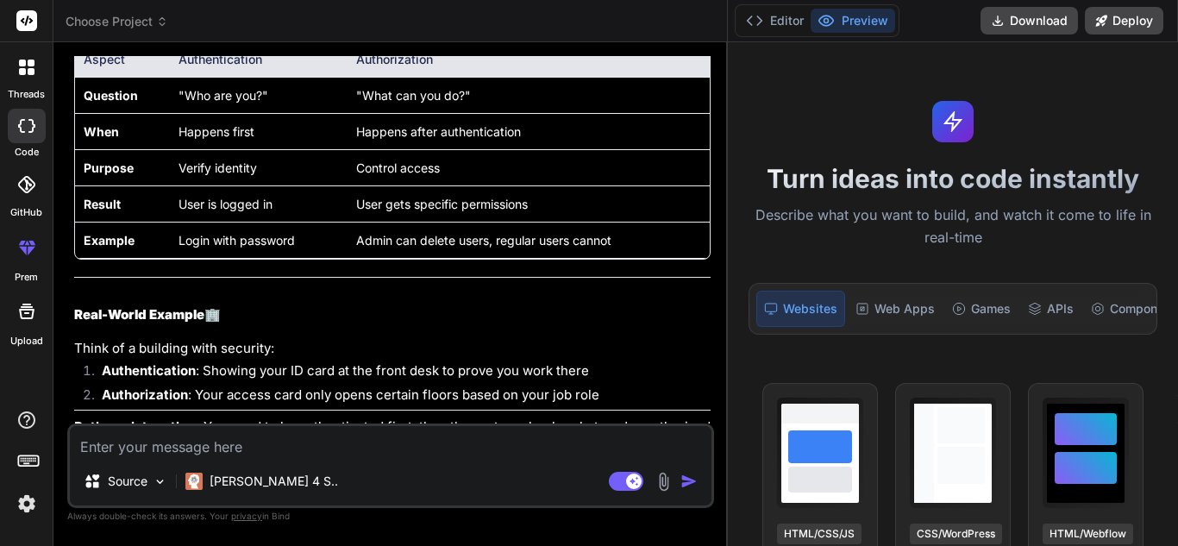
scroll to position [1737, 0]
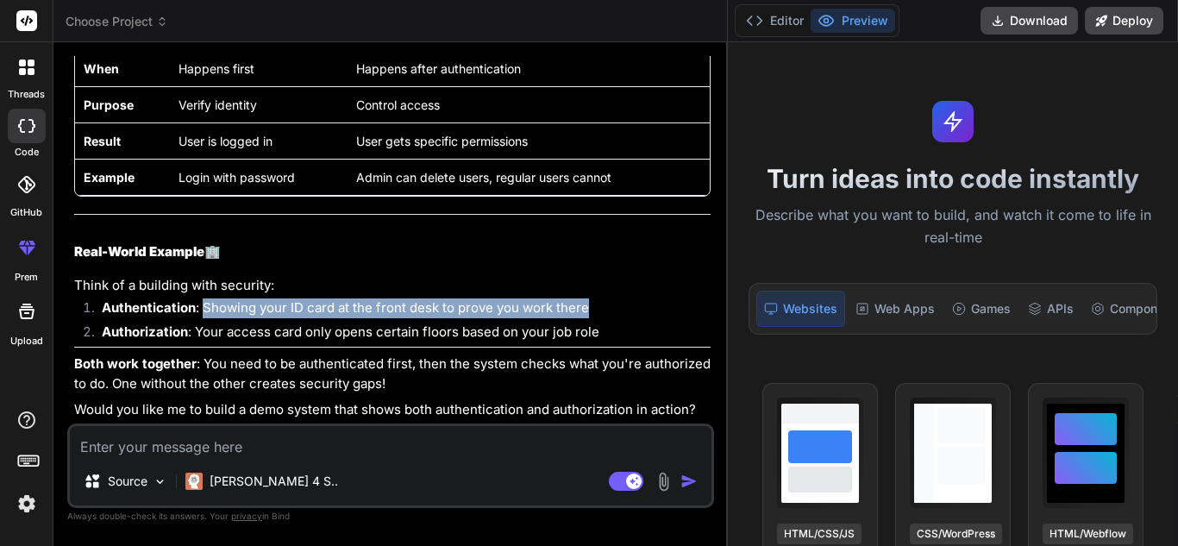
drag, startPoint x: 203, startPoint y: 305, endPoint x: 598, endPoint y: 308, distance: 395.1
click at [598, 308] on li "Authentication : Showing your ID card at the front desk to prove you work there" at bounding box center [399, 310] width 623 height 24
click at [613, 306] on li "Authentication : Showing your ID card at the front desk to prove you work there" at bounding box center [399, 310] width 623 height 24
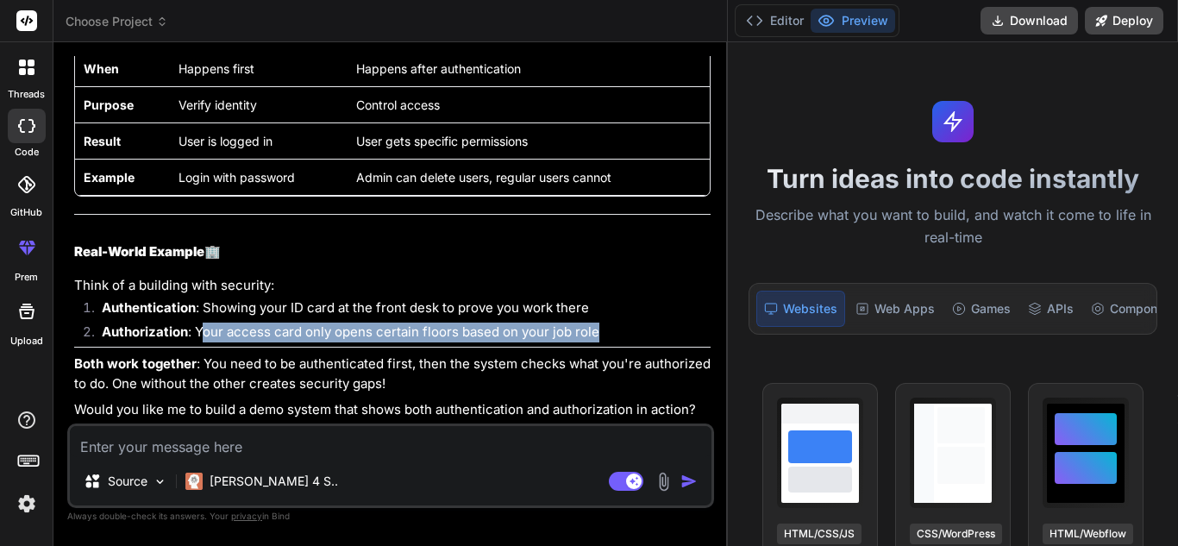
drag, startPoint x: 200, startPoint y: 330, endPoint x: 640, endPoint y: 342, distance: 440.1
click at [640, 342] on li "Authorization : Your access card only opens certain floors based on your job ro…" at bounding box center [399, 335] width 623 height 24
click at [643, 333] on li "Authorization : Your access card only opens certain floors based on your job ro…" at bounding box center [399, 335] width 623 height 24
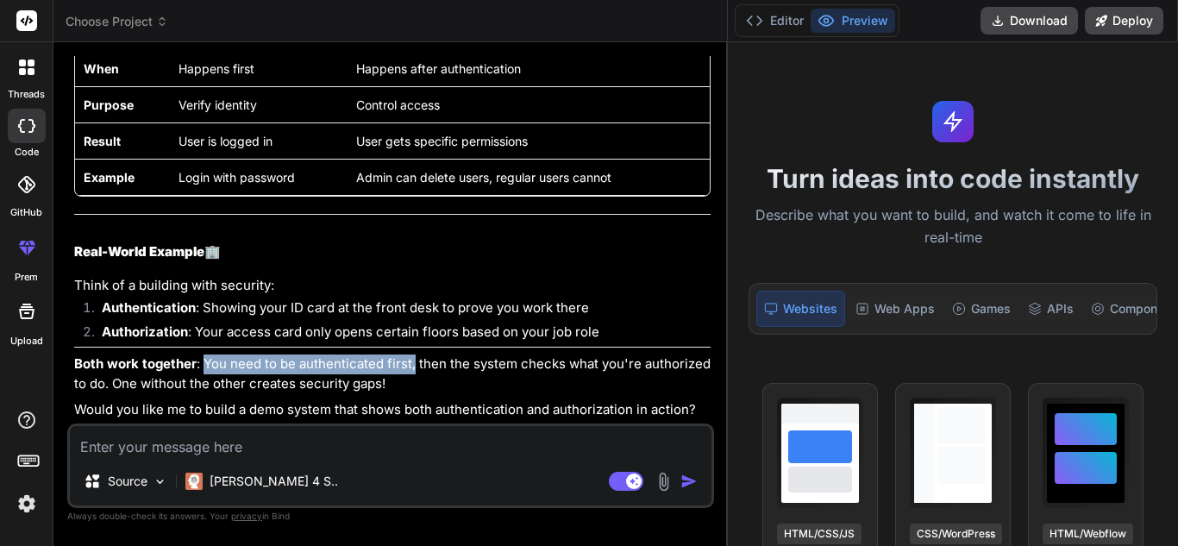
drag, startPoint x: 204, startPoint y: 366, endPoint x: 415, endPoint y: 369, distance: 211.4
click at [415, 369] on p "Both work together : You need to be authenticated first, then the system checks…" at bounding box center [392, 374] width 637 height 39
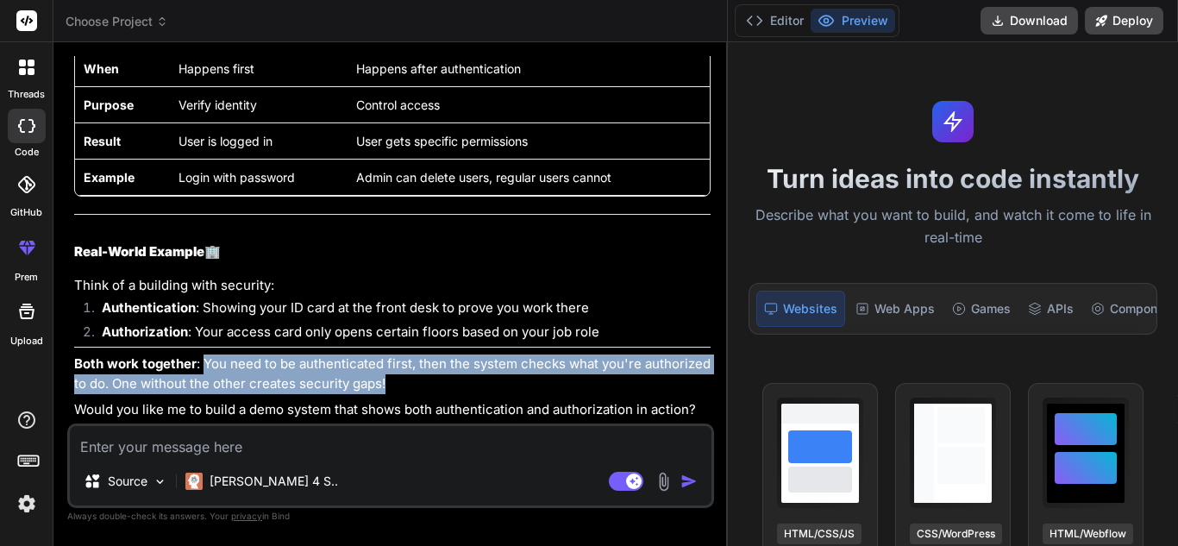
drag, startPoint x: 204, startPoint y: 362, endPoint x: 418, endPoint y: 388, distance: 214.6
click at [418, 388] on p "Both work together : You need to be authenticated first, then the system checks…" at bounding box center [392, 374] width 637 height 39
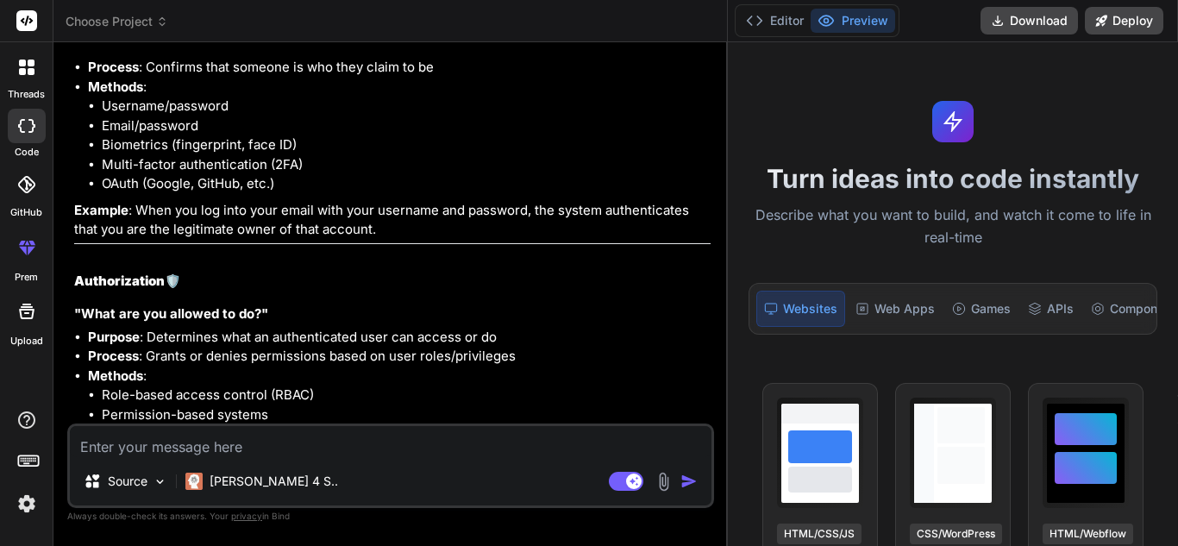
scroll to position [1046, 0]
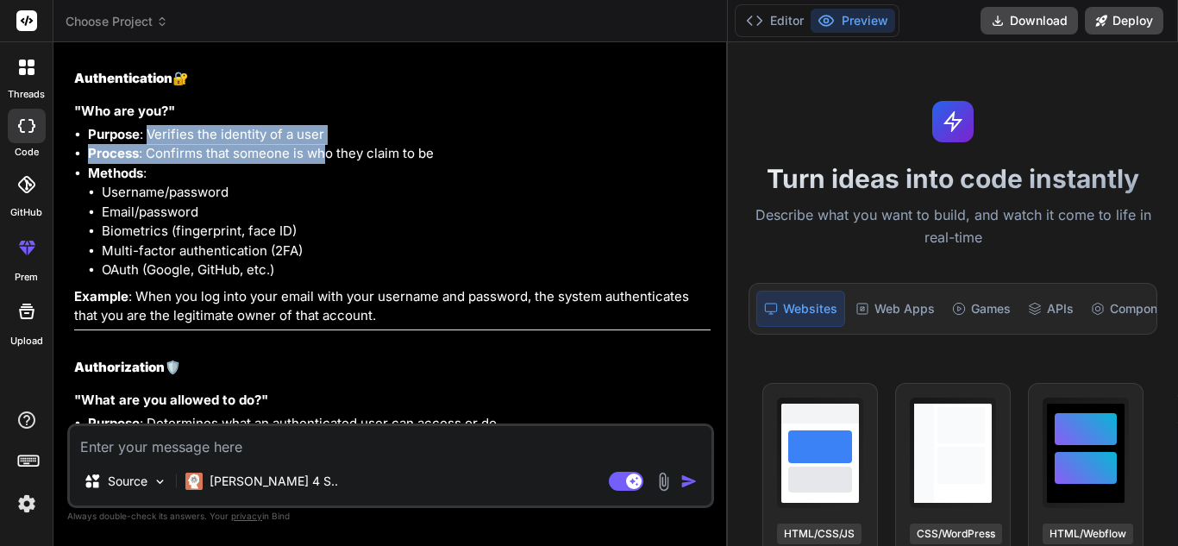
drag, startPoint x: 150, startPoint y: 157, endPoint x: 329, endPoint y: 167, distance: 178.9
click at [329, 167] on ul "Purpose : Verifies the identity of a user Process : Confirms that someone is wh…" at bounding box center [392, 202] width 637 height 155
click at [350, 145] on li "Purpose : Verifies the identity of a user" at bounding box center [399, 135] width 623 height 20
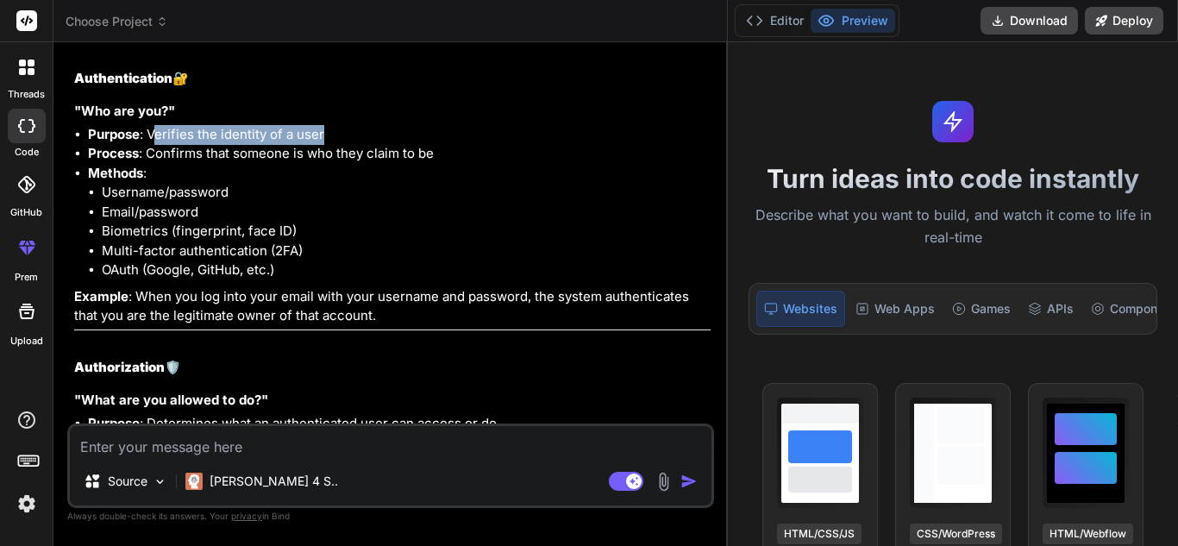
drag, startPoint x: 153, startPoint y: 156, endPoint x: 349, endPoint y: 160, distance: 195.9
click at [349, 145] on li "Purpose : Verifies the identity of a user" at bounding box center [399, 135] width 623 height 20
click at [352, 145] on li "Purpose : Verifies the identity of a user" at bounding box center [399, 135] width 623 height 20
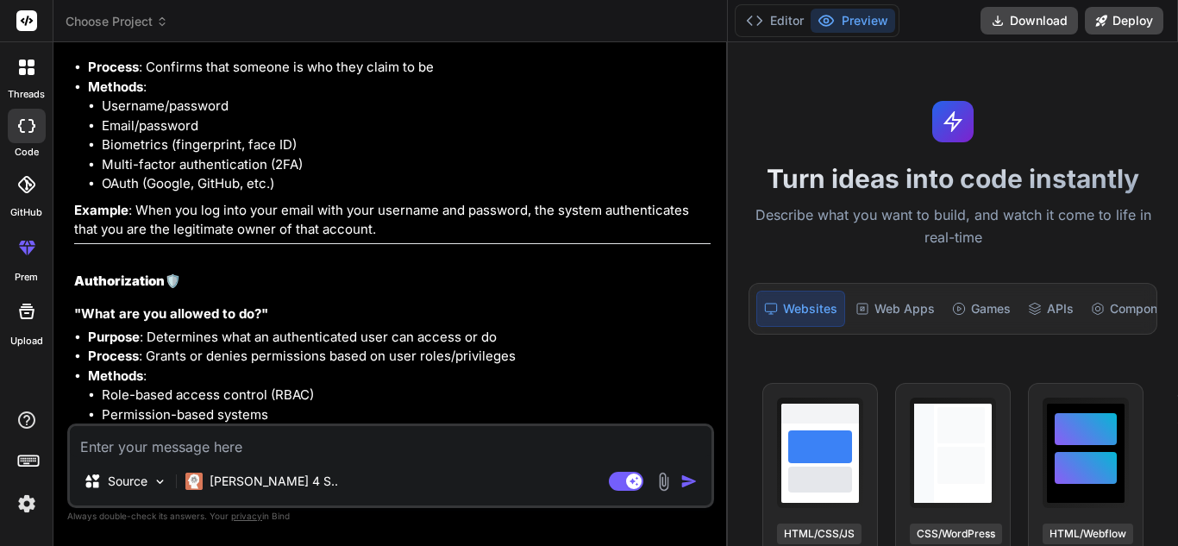
scroll to position [1219, 0]
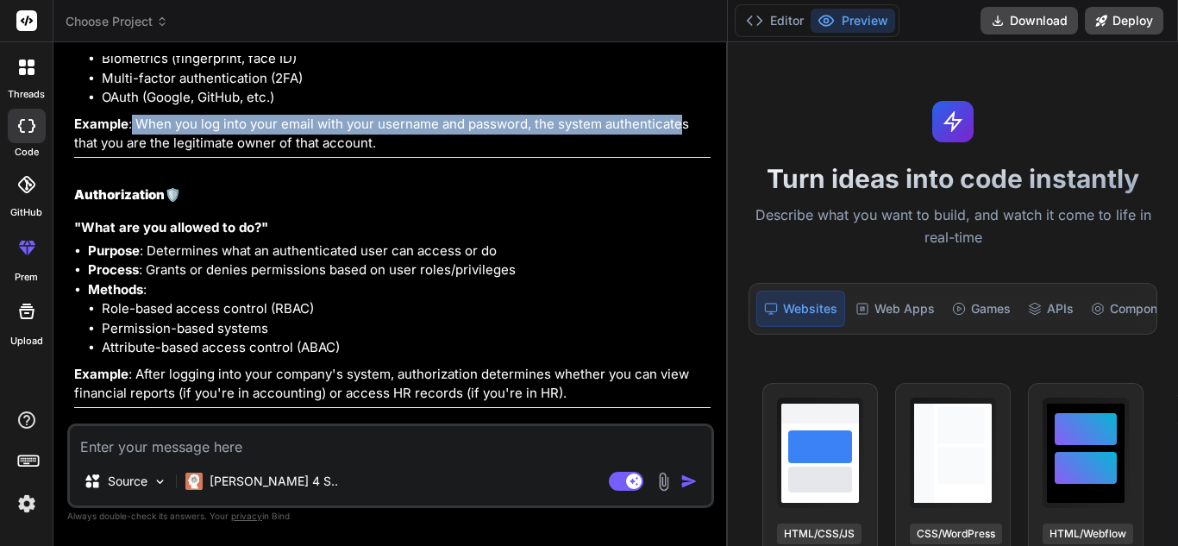
drag, startPoint x: 134, startPoint y: 145, endPoint x: 681, endPoint y: 148, distance: 546.9
click at [681, 148] on p "Example : When you log into your email with your username and password, the sys…" at bounding box center [392, 134] width 637 height 39
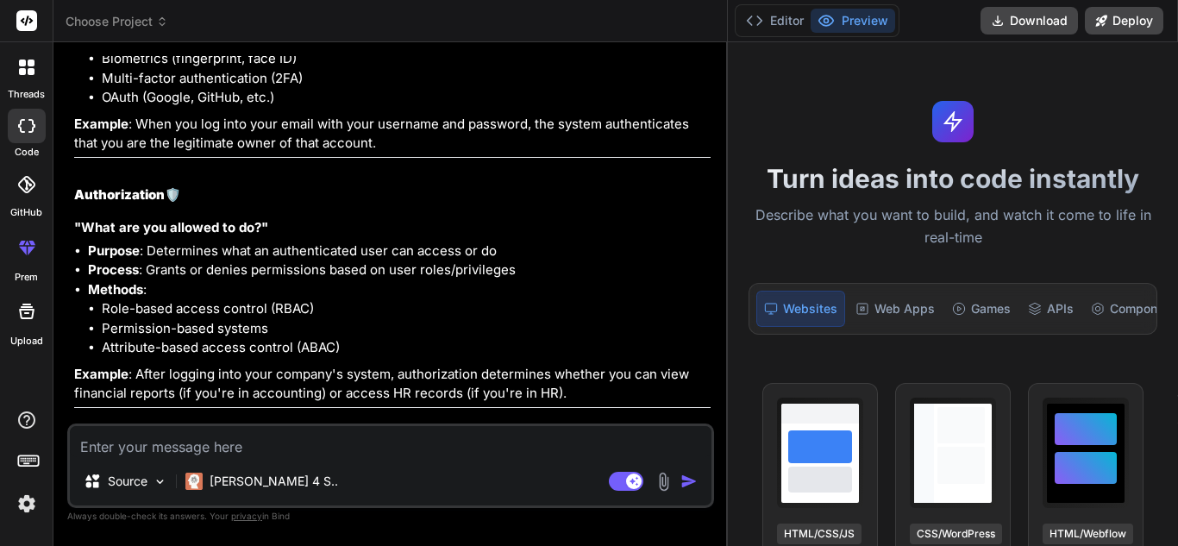
click at [391, 154] on p "Example : When you log into your email with your username and password, the sys…" at bounding box center [392, 134] width 637 height 39
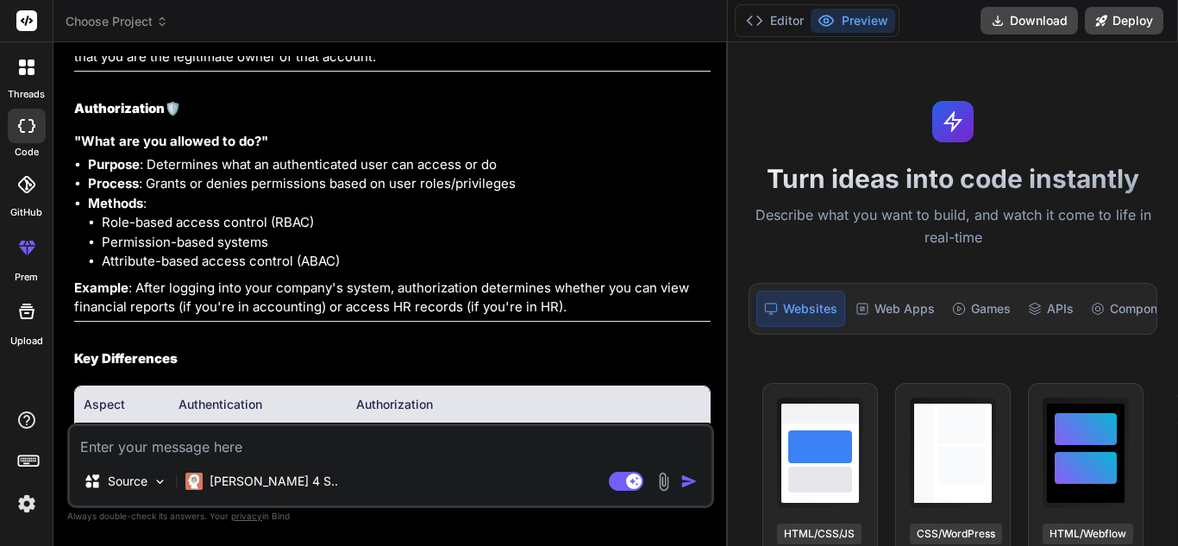
scroll to position [1391, 0]
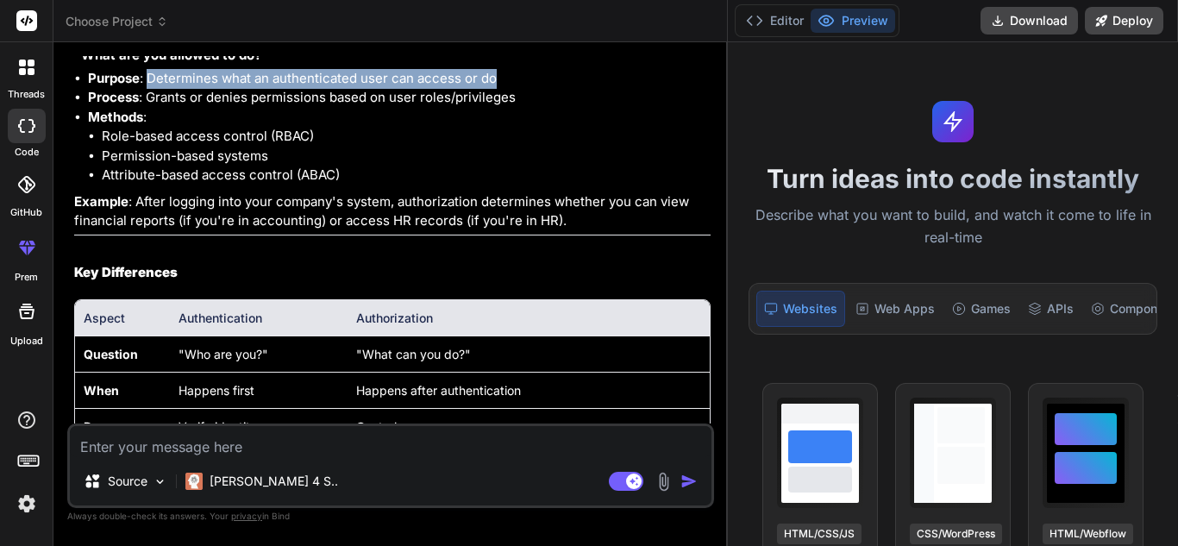
drag, startPoint x: 151, startPoint y: 97, endPoint x: 524, endPoint y: 97, distance: 372.7
click at [524, 89] on li "Purpose : Determines what an authenticated user can access or do" at bounding box center [399, 79] width 623 height 20
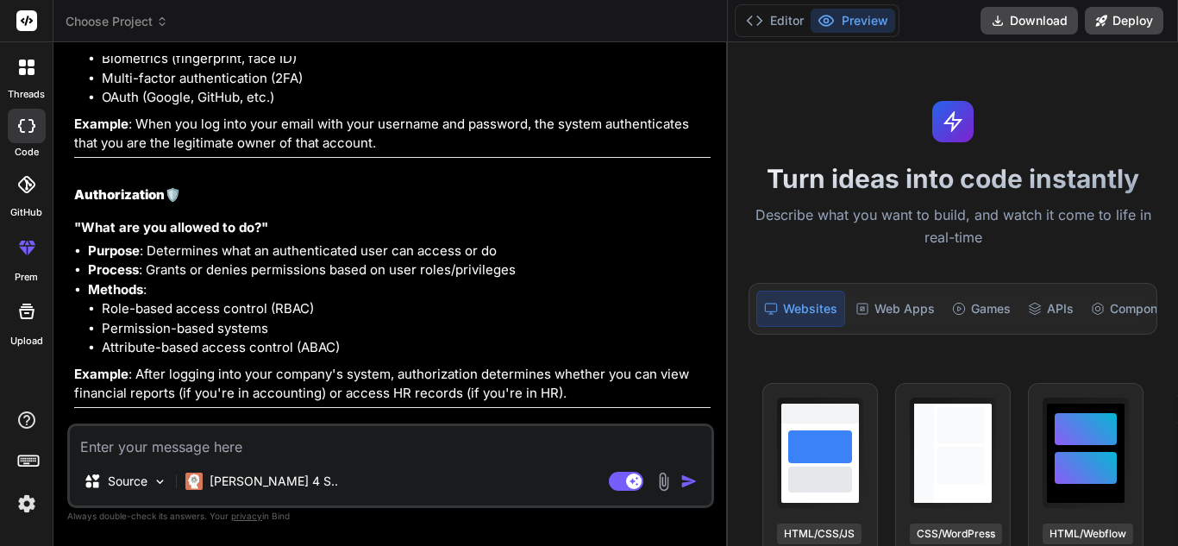
scroll to position [1305, 0]
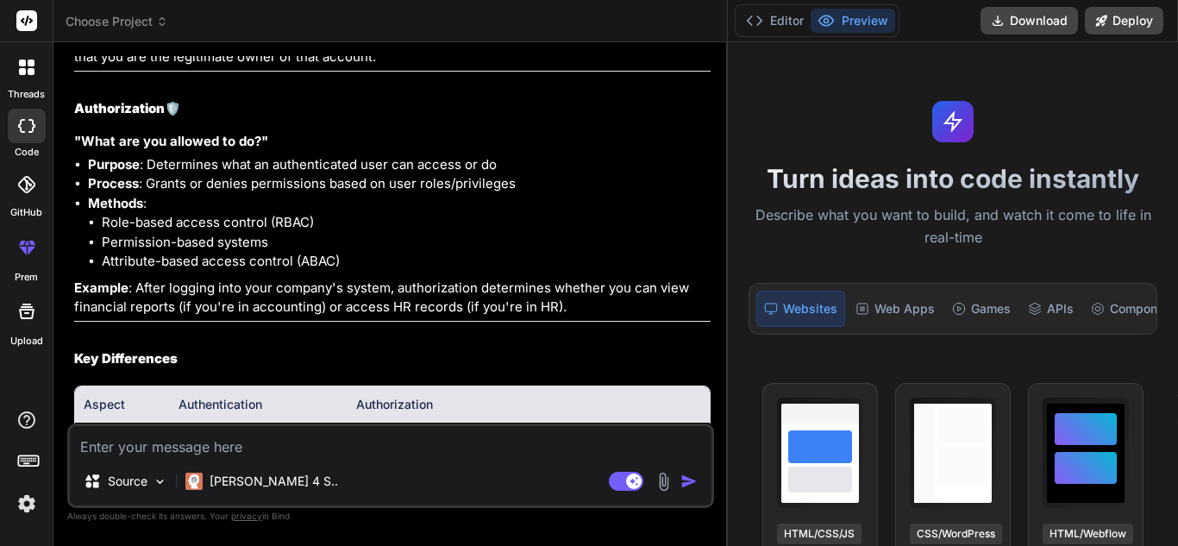
drag, startPoint x: 443, startPoint y: 237, endPoint x: 223, endPoint y: 202, distance: 223.7
click at [223, 194] on li "Process : Grants or denies permissions based on user roles/privileges" at bounding box center [399, 184] width 623 height 20
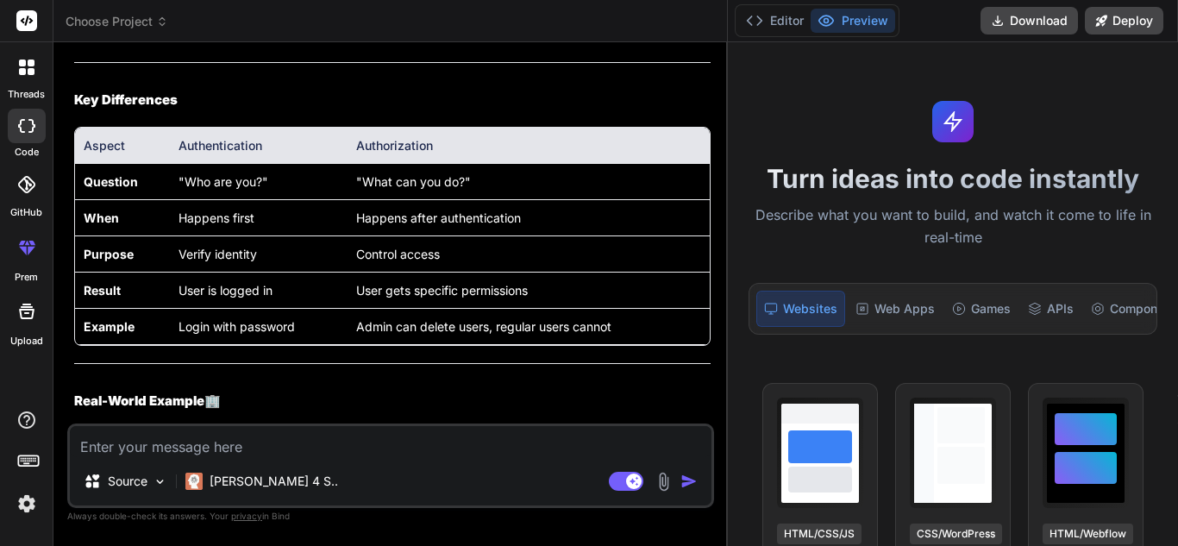
scroll to position [1737, 0]
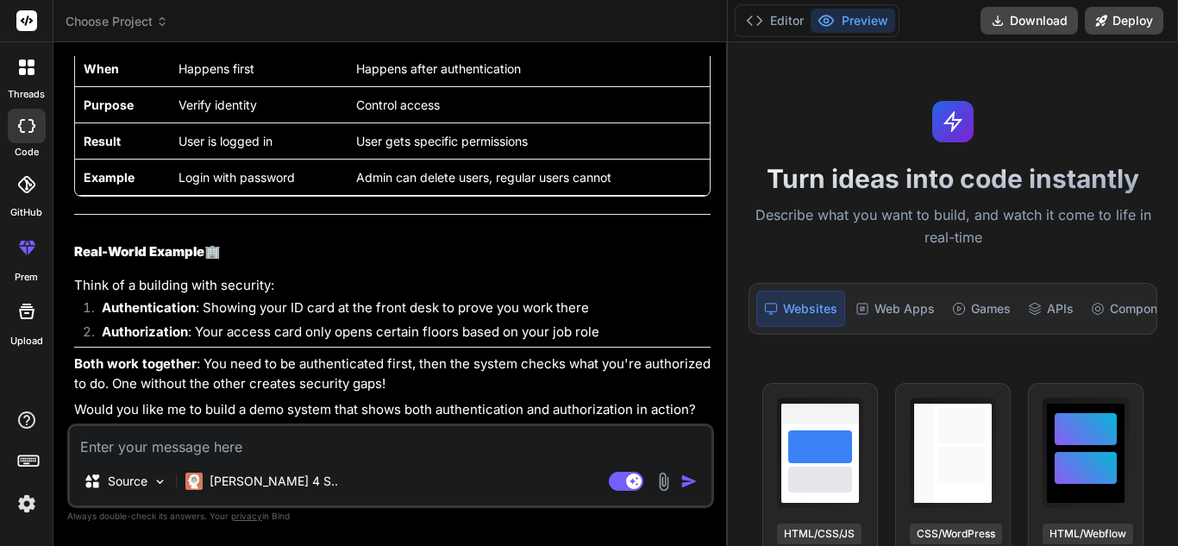
click at [310, 257] on h2 "Real-World Example 🏢" at bounding box center [392, 252] width 637 height 20
click at [261, 451] on textarea at bounding box center [391, 441] width 642 height 31
type textarea "D"
type textarea "x"
type textarea "Di"
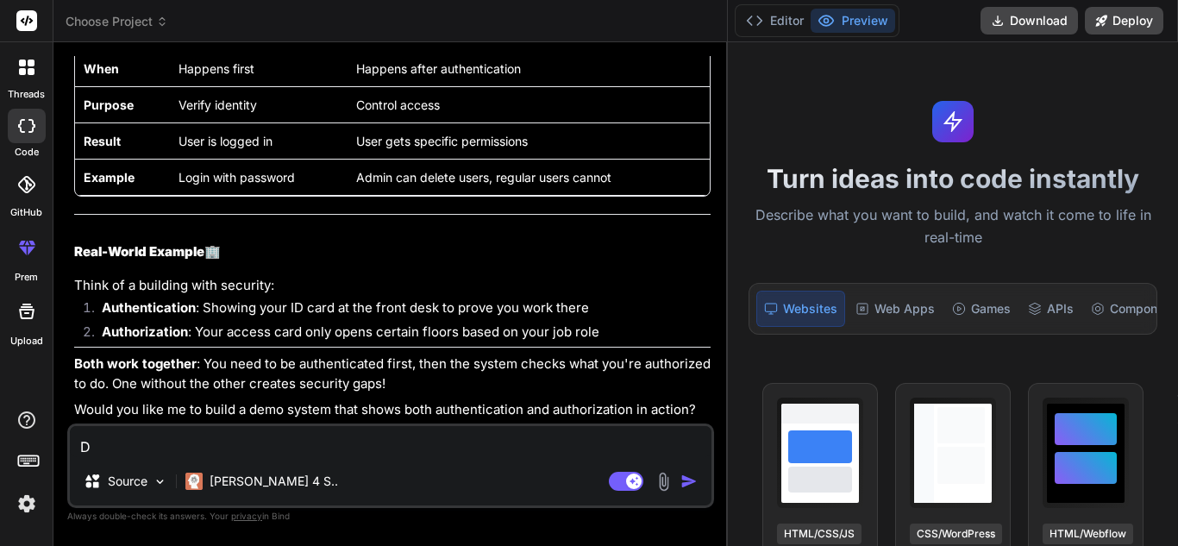
type textarea "x"
type textarea "Dif"
type textarea "x"
type textarea "Diff"
type textarea "x"
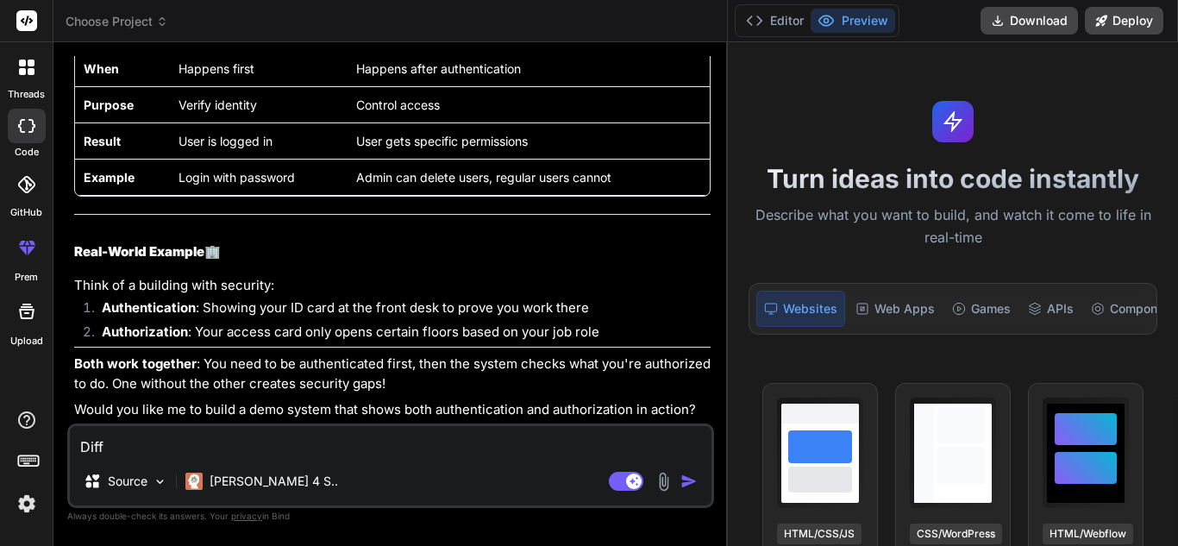
type textarea "Diffe"
type textarea "x"
type textarea "Differ"
type textarea "x"
type textarea "Differe"
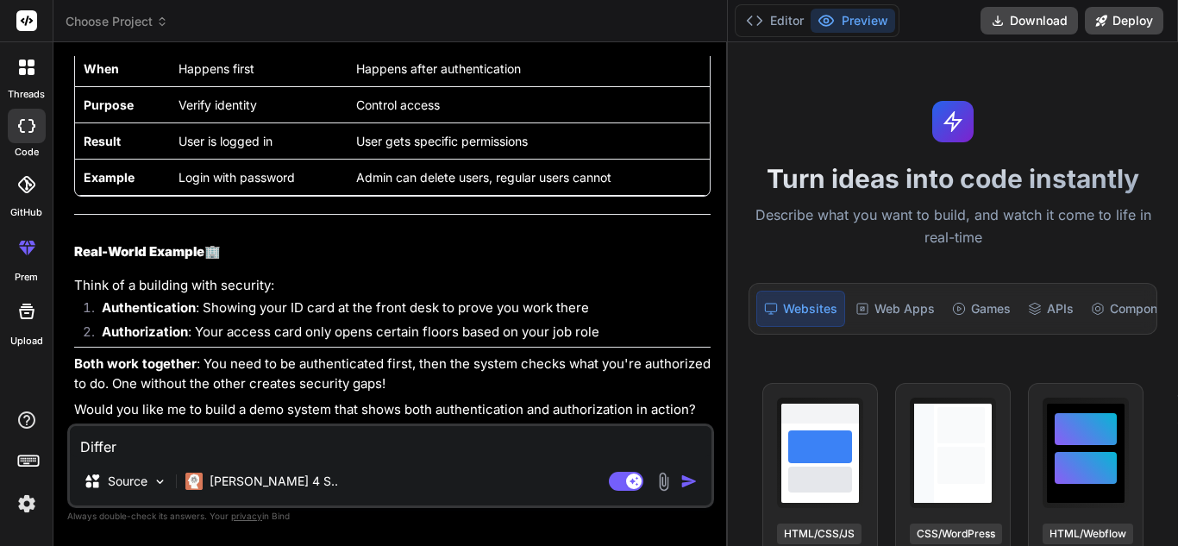
type textarea "x"
type textarea "Differen"
type textarea "x"
type textarea "Differenc"
type textarea "x"
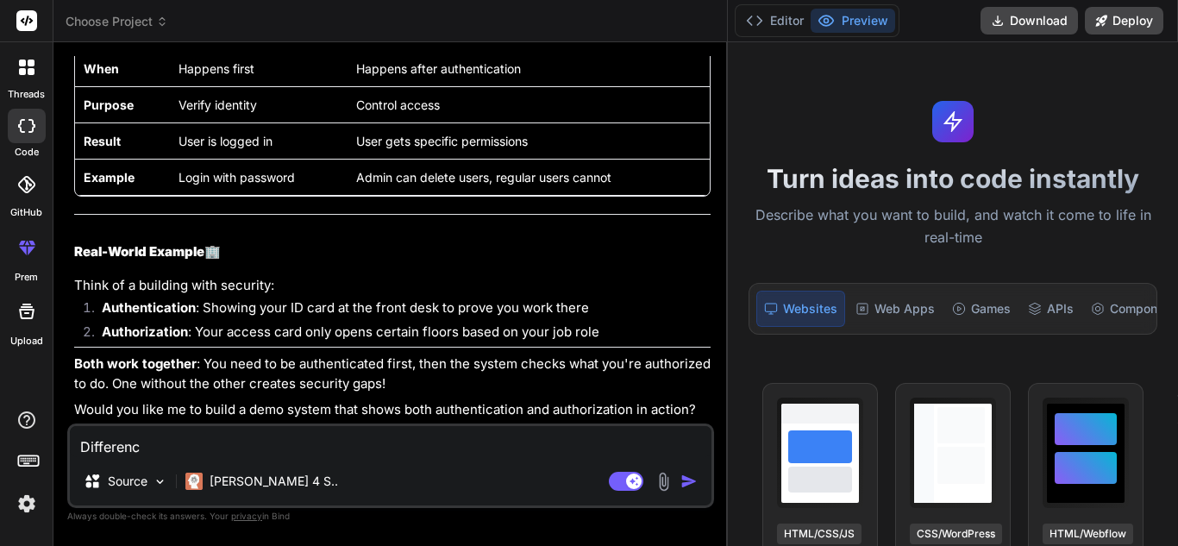
type textarea "Difference"
type textarea "x"
type textarea "Difference"
type textarea "x"
type textarea "Difference b"
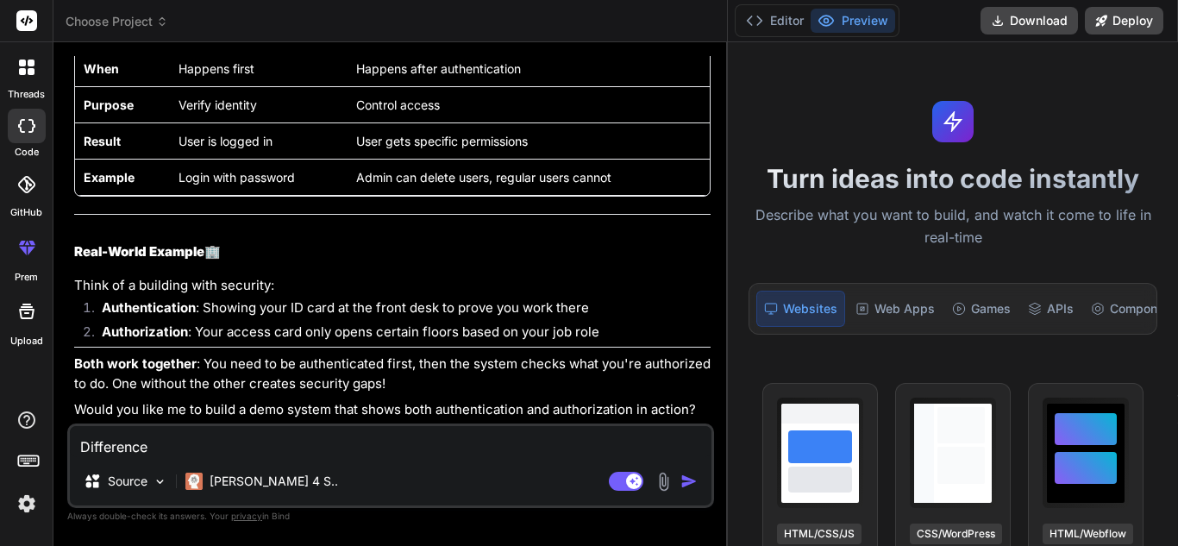
type textarea "x"
type textarea "Difference be"
type textarea "x"
type textarea "Difference bet"
type textarea "x"
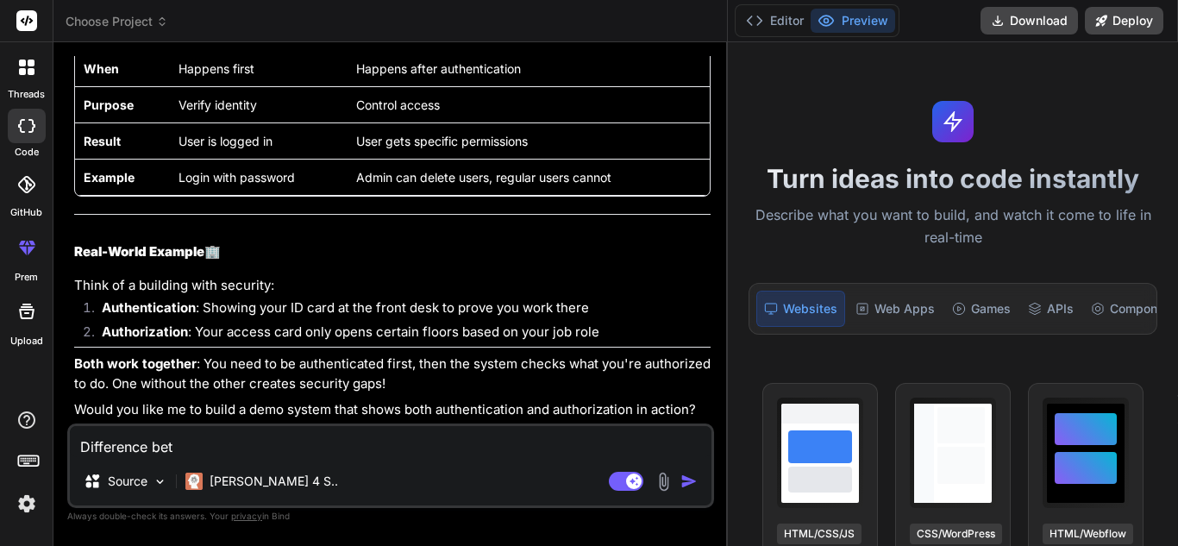
type textarea "Difference betw"
type textarea "x"
type textarea "Difference betwe"
type textarea "x"
type textarea "Difference betwee"
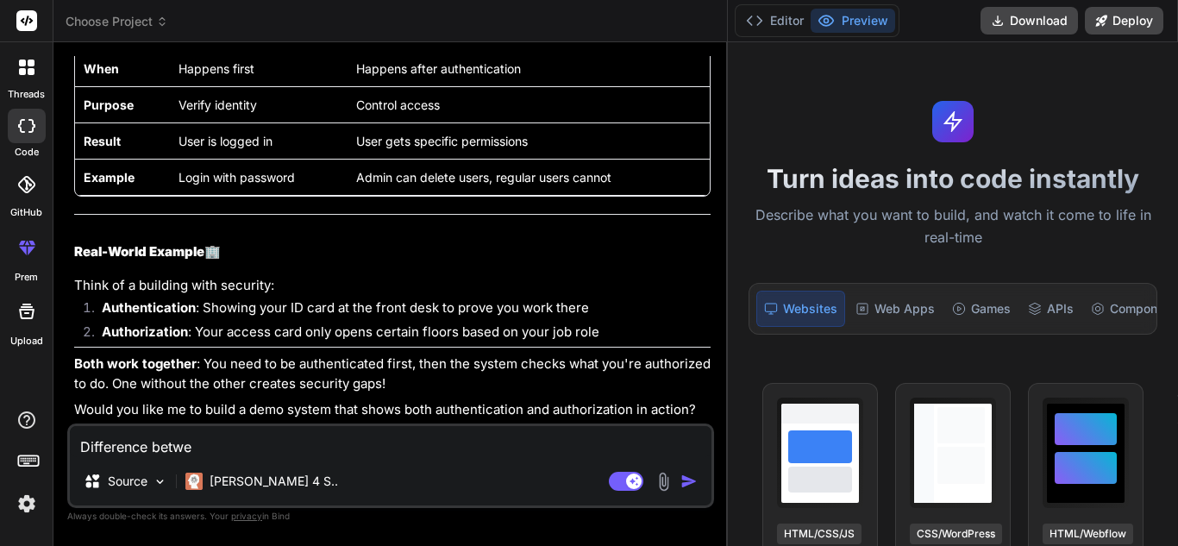
type textarea "x"
type textarea "Difference between"
type textarea "x"
type textarea "Difference between"
type textarea "x"
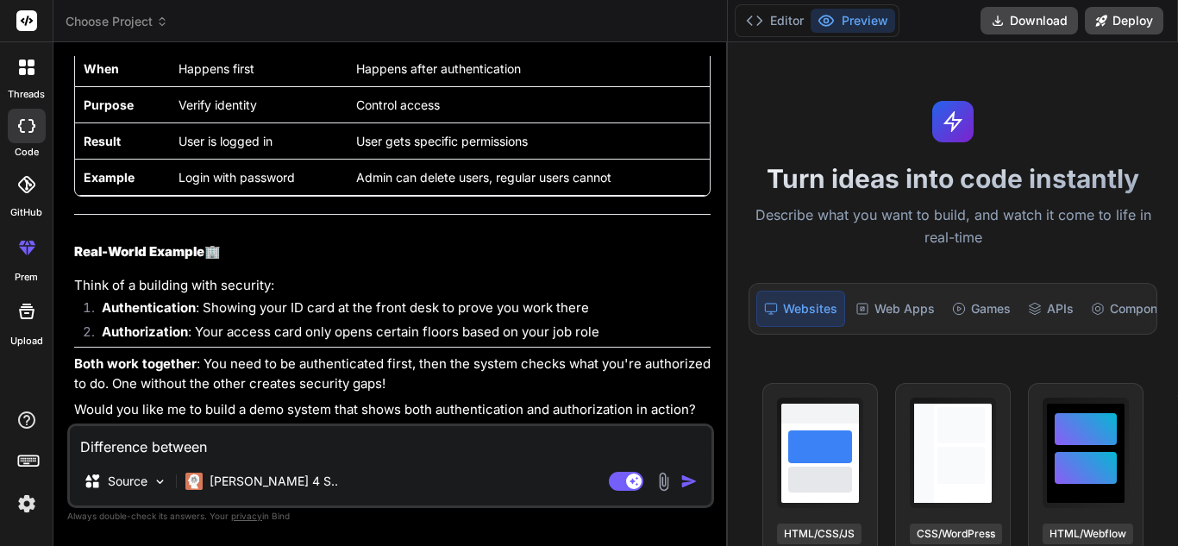
paste textarea "session amd local storage and cookies"
type textarea "Difference between session amd local storage and cookies"
type textarea "x"
type textarea "Difference between session ad local storage and cookies"
type textarea "x"
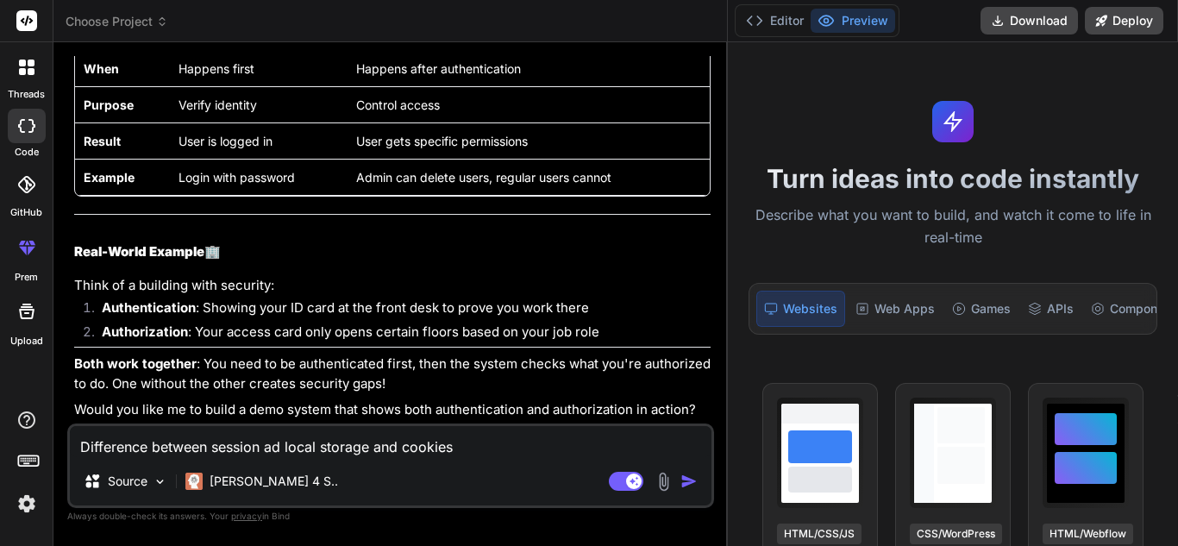
type textarea "Difference between session and local storage and cookies"
type textarea "x"
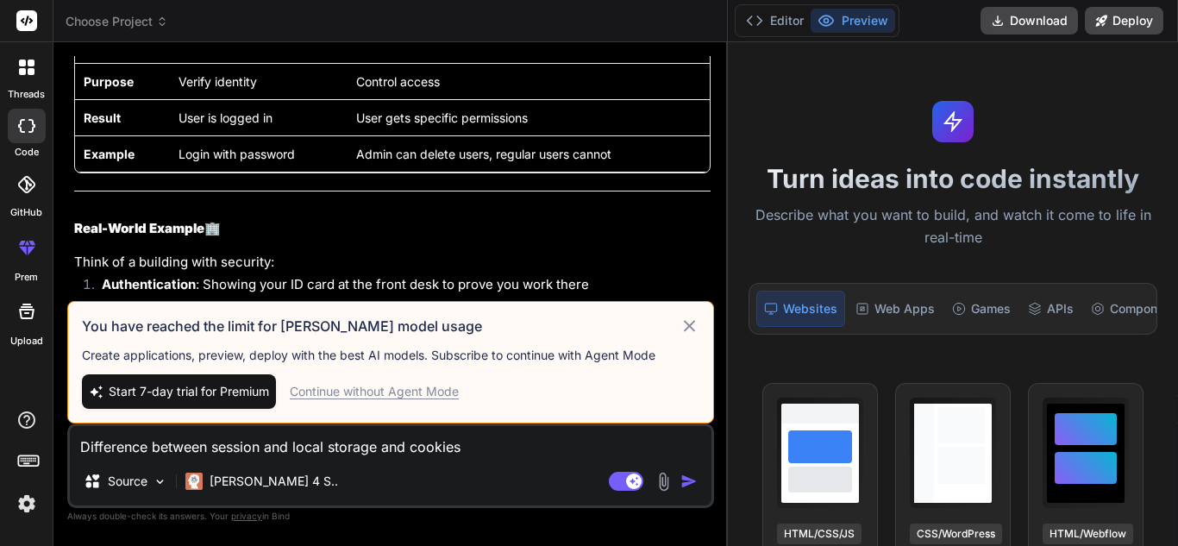
type textarea "Difference between session and local storage and cookies"
click at [357, 397] on div "Continue without Agent Mode" at bounding box center [374, 391] width 169 height 17
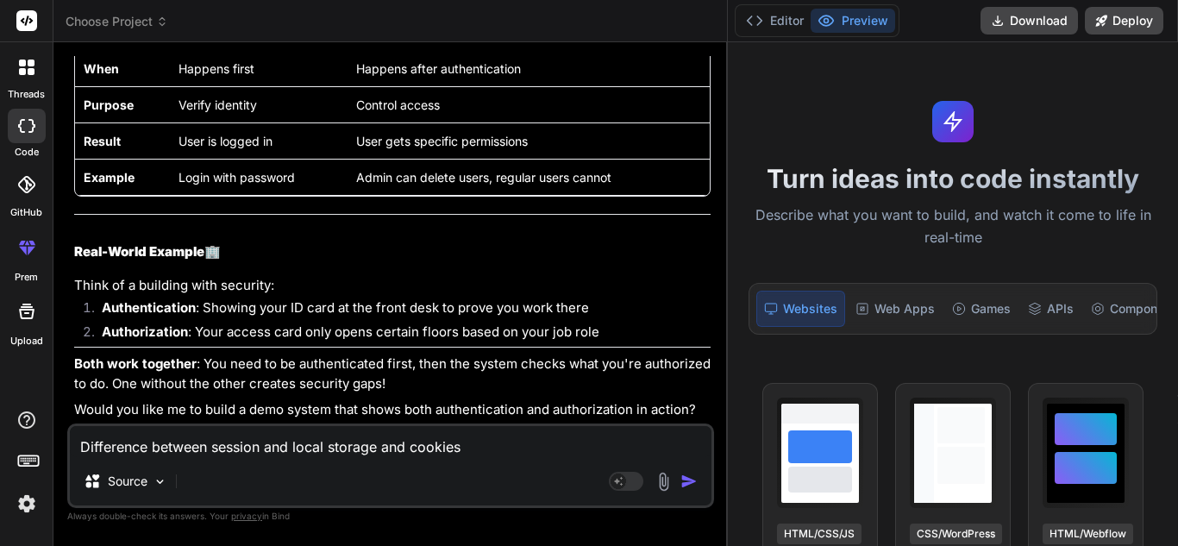
click at [684, 480] on img "button" at bounding box center [689, 481] width 17 height 17
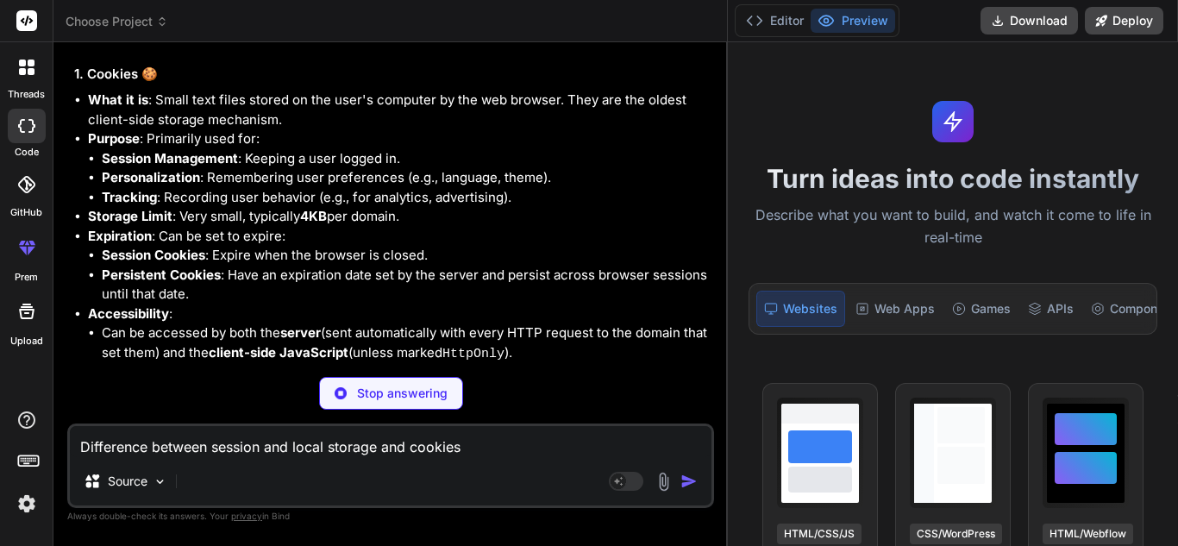
scroll to position [2340, 0]
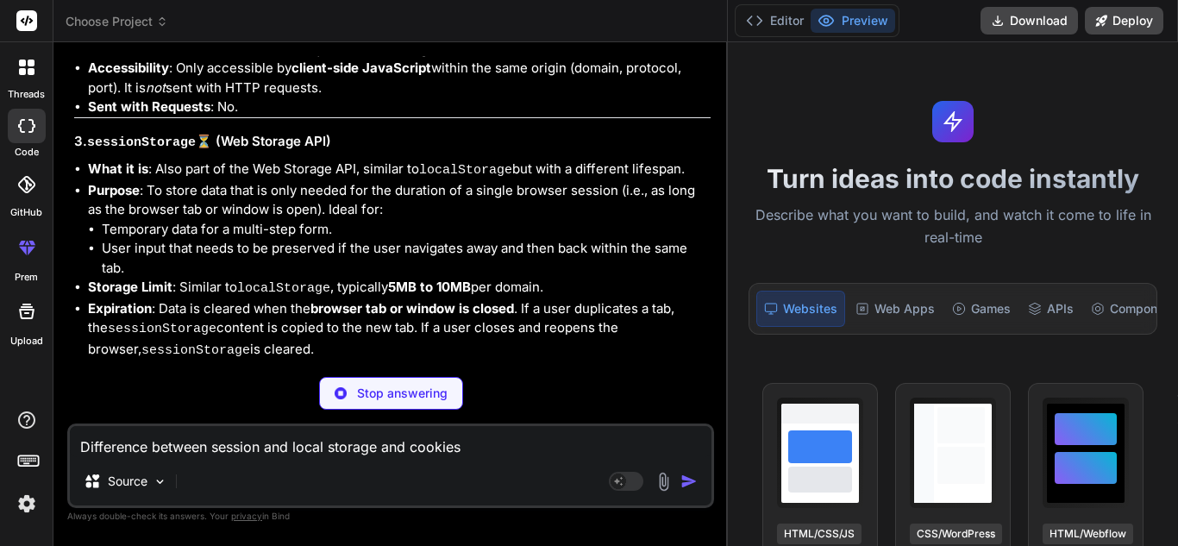
type textarea "x"
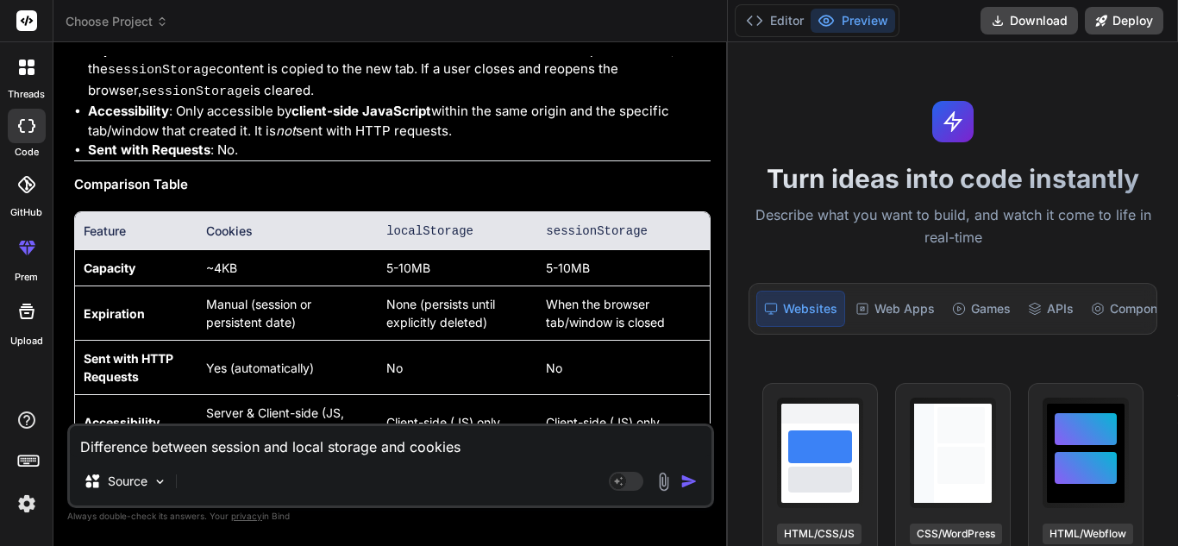
scroll to position [3289, 0]
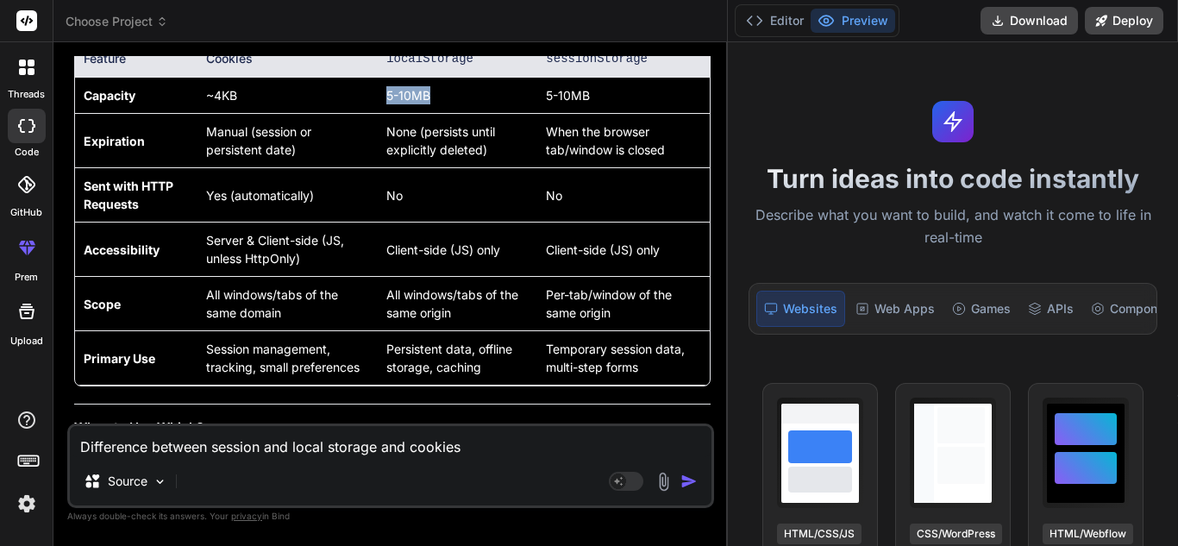
drag, startPoint x: 452, startPoint y: 97, endPoint x: 368, endPoint y: 103, distance: 83.8
click at [368, 103] on tr "Capacity ~4KB 5-10MB 5-10MB" at bounding box center [392, 96] width 635 height 36
drag, startPoint x: 612, startPoint y: 103, endPoint x: 519, endPoint y: 103, distance: 93.2
click at [519, 103] on tr "Capacity ~4KB 5-10MB 5-10MB" at bounding box center [392, 96] width 635 height 36
click at [219, 136] on td "Manual (session or persistent date)" at bounding box center [288, 141] width 181 height 54
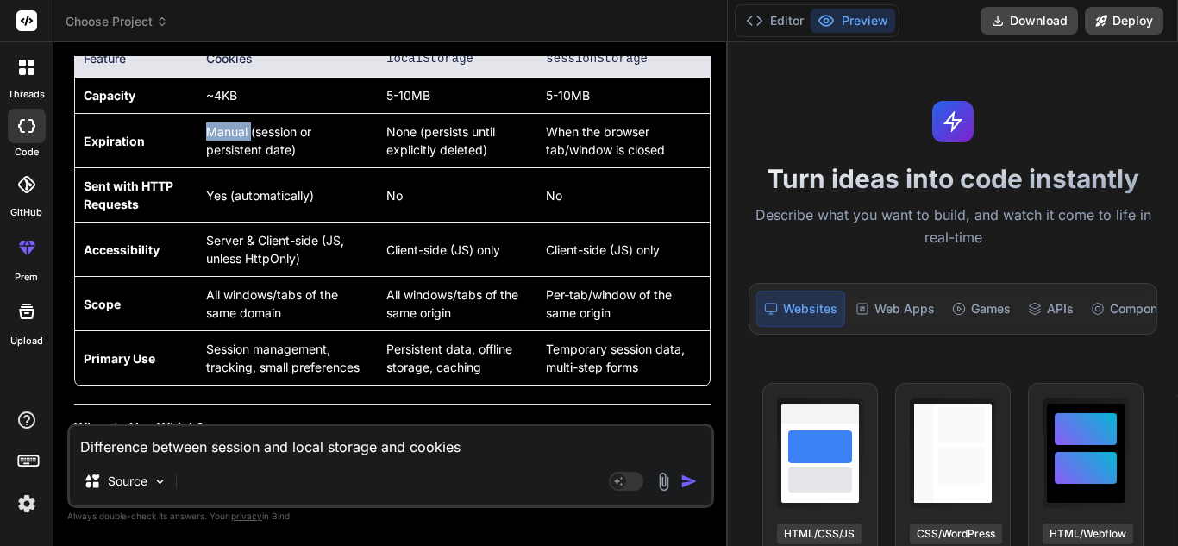
click at [219, 136] on td "Manual (session or persistent date)" at bounding box center [288, 141] width 181 height 54
drag, startPoint x: 261, startPoint y: 136, endPoint x: 317, endPoint y: 150, distance: 57.7
click at [317, 150] on td "Manual (session or persistent date)" at bounding box center [288, 141] width 181 height 54
click at [440, 135] on td "None (persists until explicitly deleted)" at bounding box center [458, 141] width 160 height 54
click at [441, 135] on td "None (persists until explicitly deleted)" at bounding box center [458, 141] width 160 height 54
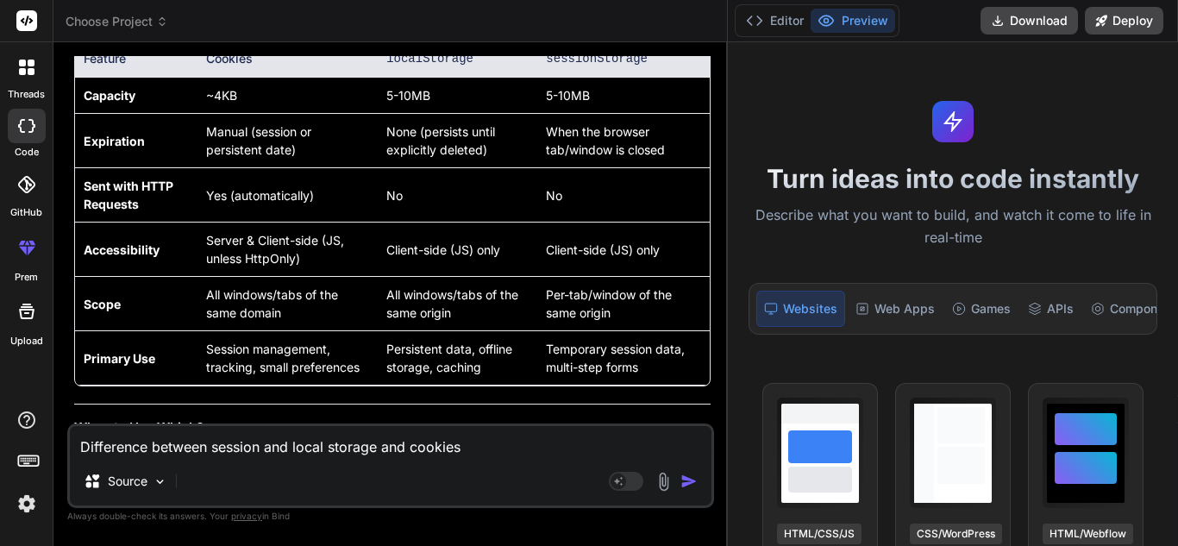
click at [494, 135] on td "None (persists until explicitly deleted)" at bounding box center [458, 141] width 160 height 54
click at [422, 155] on td "None (persists until explicitly deleted)" at bounding box center [458, 141] width 160 height 54
click at [456, 155] on td "None (persists until explicitly deleted)" at bounding box center [458, 141] width 160 height 54
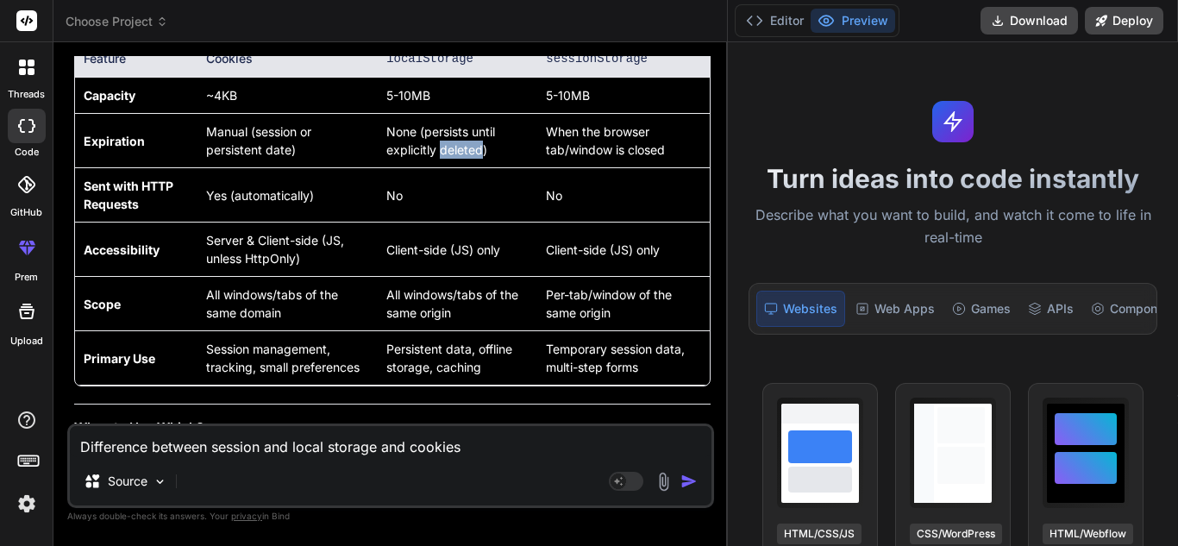
click at [456, 155] on td "None (persists until explicitly deleted)" at bounding box center [458, 141] width 160 height 54
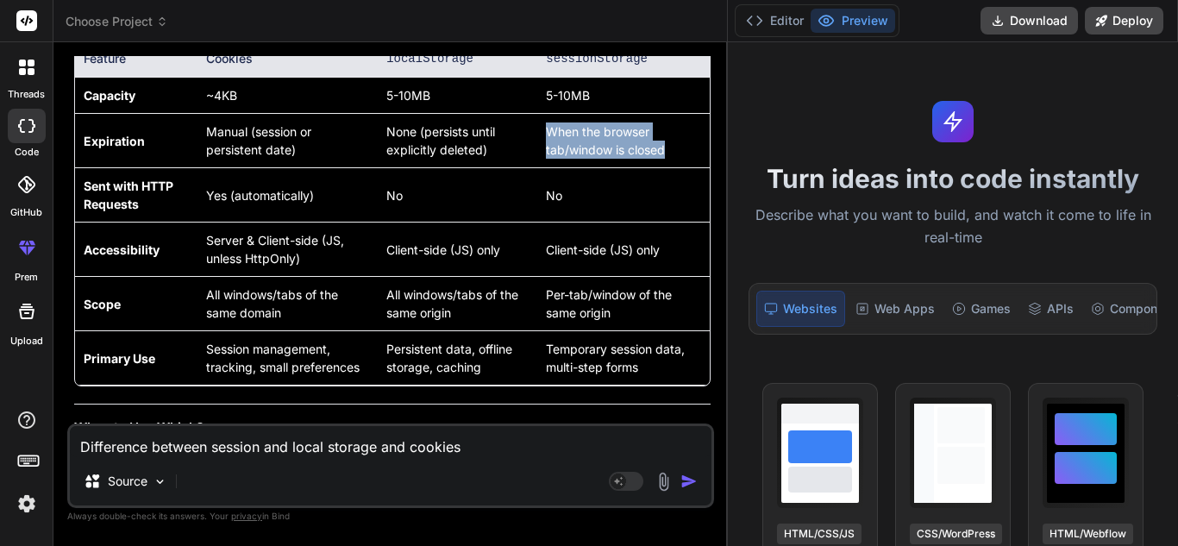
drag, startPoint x: 678, startPoint y: 154, endPoint x: 550, endPoint y: 135, distance: 129.1
click at [550, 135] on td "When the browser tab/window is closed" at bounding box center [623, 141] width 173 height 54
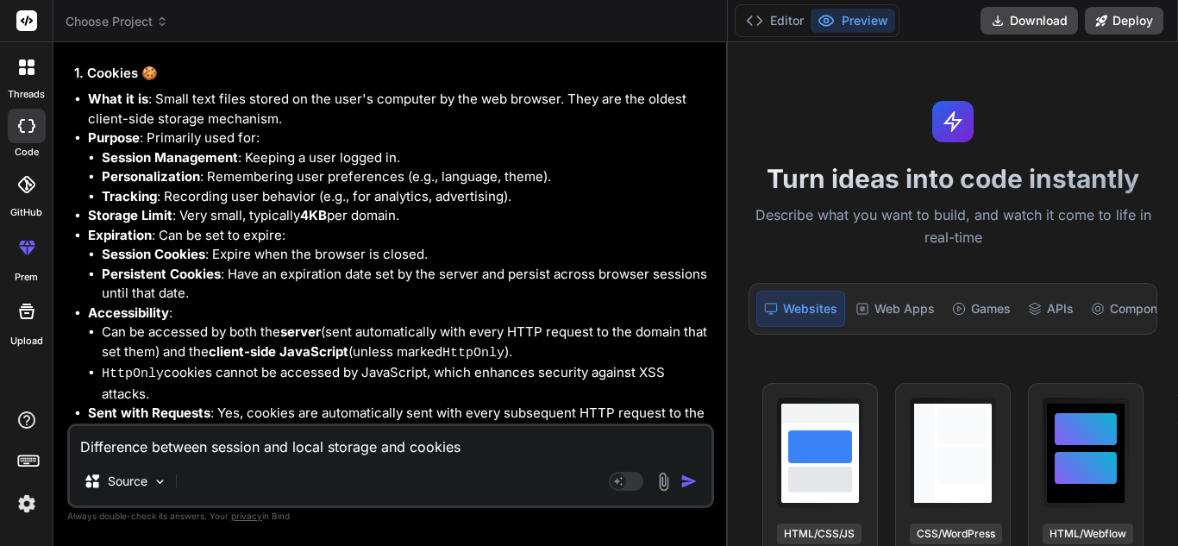
scroll to position [2168, 0]
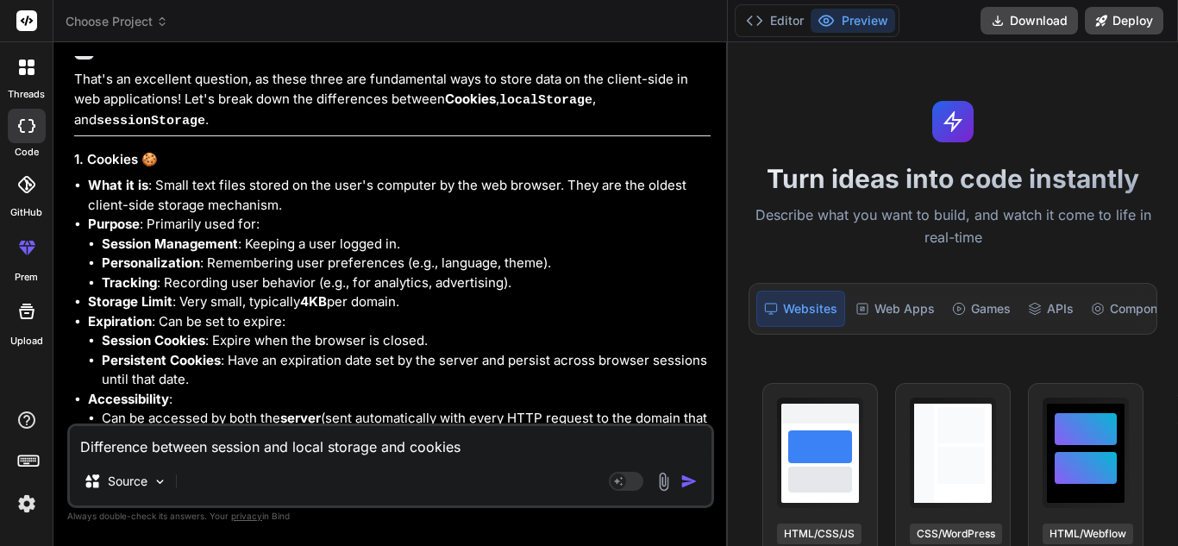
drag, startPoint x: 726, startPoint y: 275, endPoint x: 941, endPoint y: 233, distance: 218.9
click at [941, 233] on div "threads code GitHub prem Upload Choose Project Created with Pixso. Bind AI Web …" at bounding box center [589, 273] width 1178 height 546
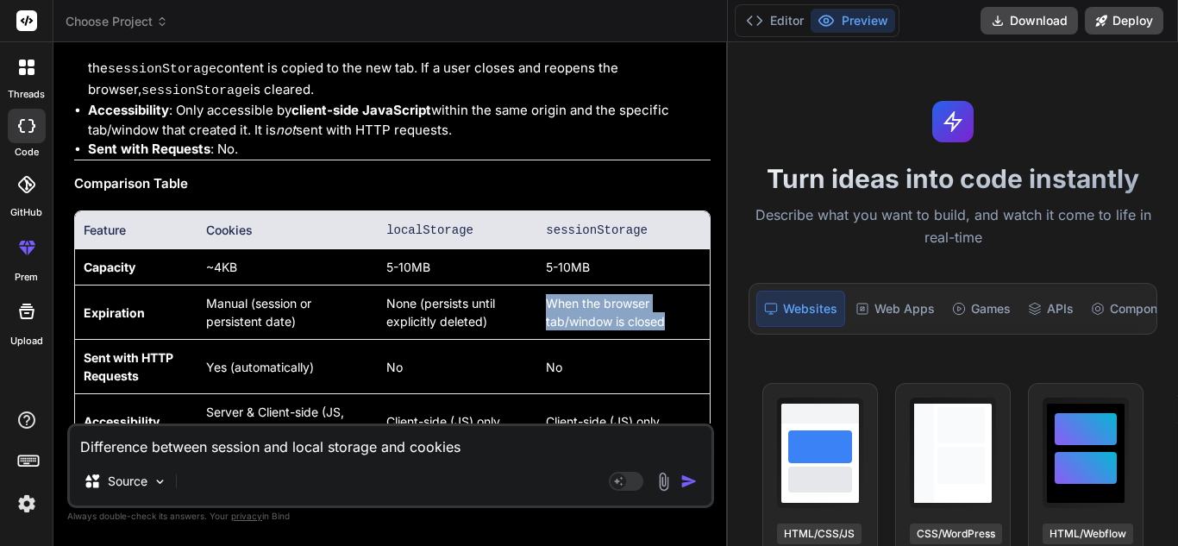
scroll to position [3203, 0]
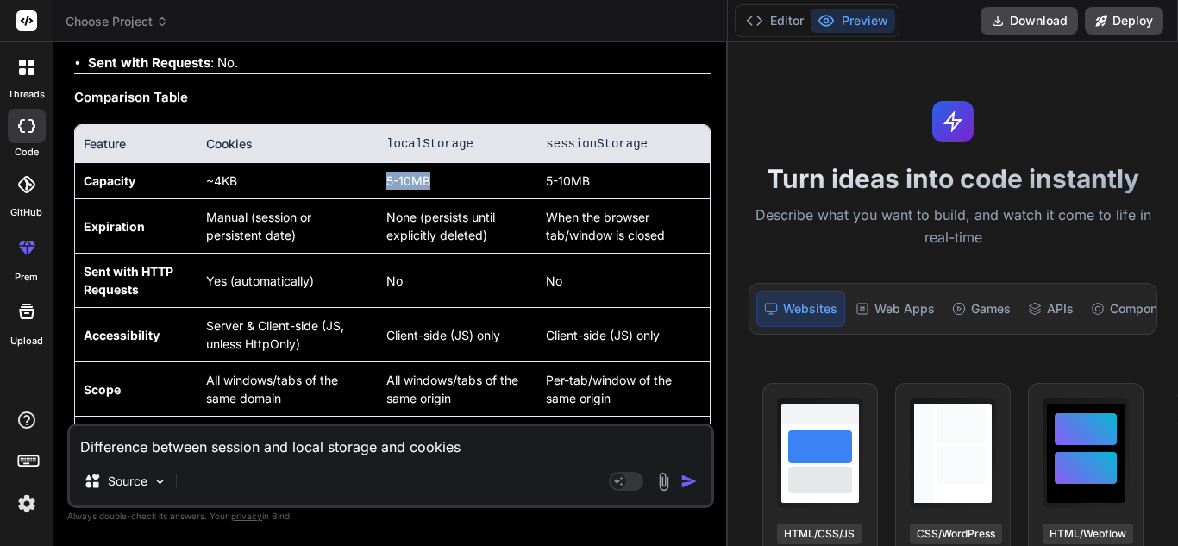
drag, startPoint x: 437, startPoint y: 186, endPoint x: 348, endPoint y: 185, distance: 89.7
click at [348, 185] on tr "Capacity ~4KB 5-10MB 5-10MB" at bounding box center [392, 181] width 635 height 36
drag, startPoint x: 619, startPoint y: 185, endPoint x: 510, endPoint y: 185, distance: 108.7
click at [510, 185] on tr "Capacity ~4KB 5-10MB 5-10MB" at bounding box center [392, 181] width 635 height 36
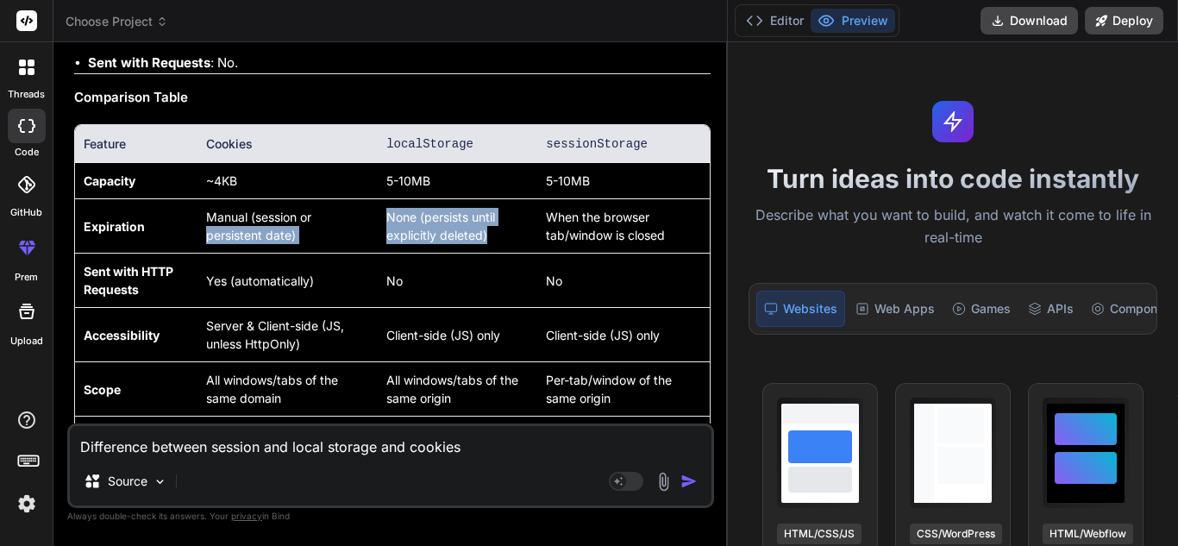
drag, startPoint x: 377, startPoint y: 216, endPoint x: 495, endPoint y: 234, distance: 119.6
click at [495, 234] on tr "Expiration Manual (session or persistent date) None (persists until explicitly …" at bounding box center [392, 226] width 635 height 54
click at [495, 234] on td "None (persists until explicitly deleted)" at bounding box center [458, 226] width 160 height 54
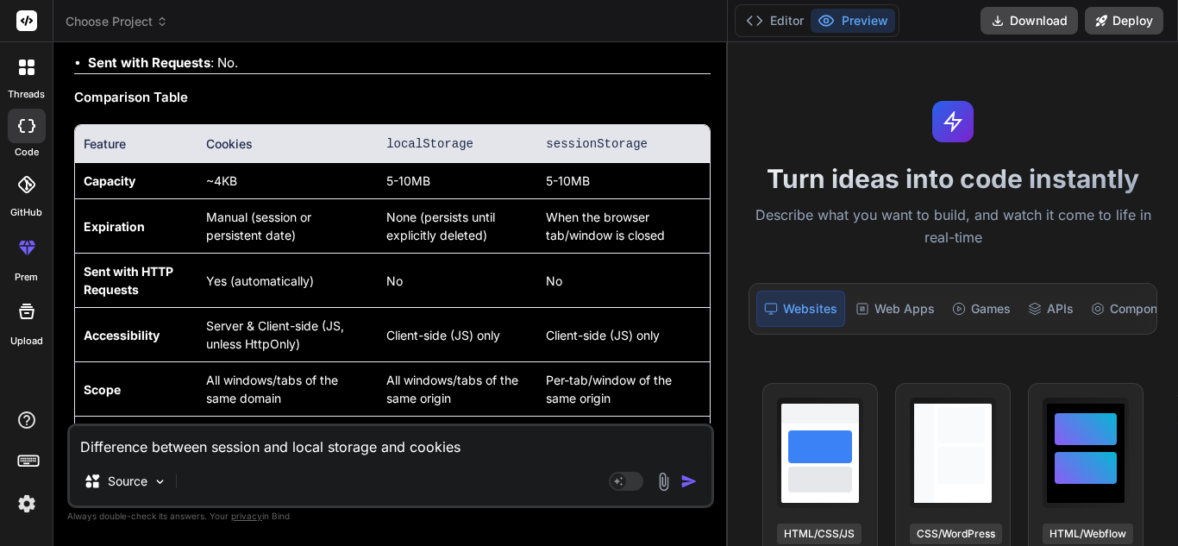
scroll to position [3289, 0]
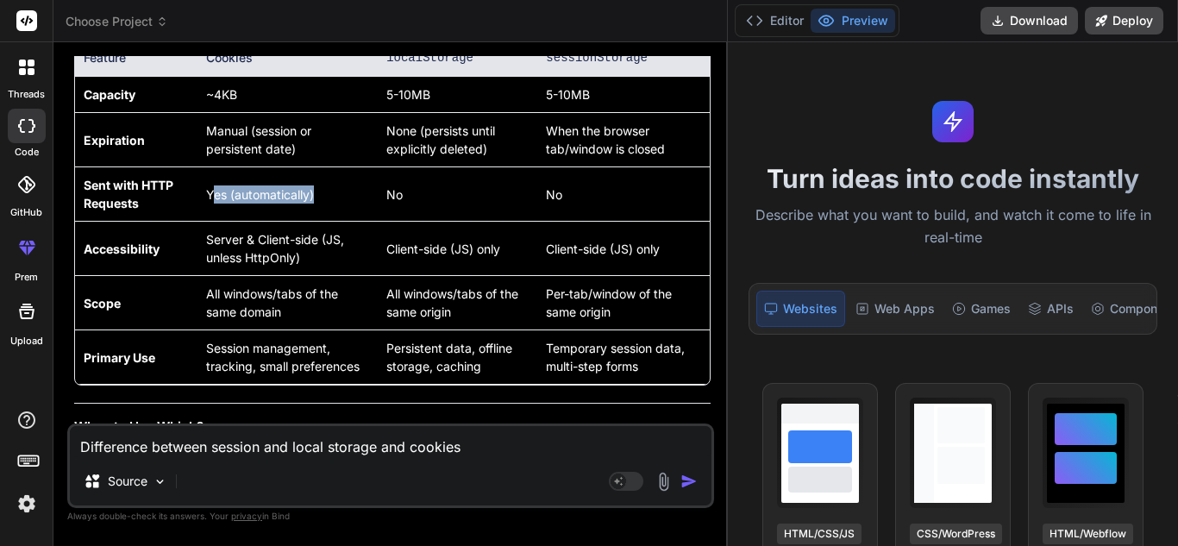
drag, startPoint x: 211, startPoint y: 197, endPoint x: 364, endPoint y: 201, distance: 152.8
click at [364, 201] on td "Yes (automatically)" at bounding box center [288, 194] width 181 height 54
drag, startPoint x: 389, startPoint y: 200, endPoint x: 531, endPoint y: 197, distance: 142.4
click at [458, 199] on td "No" at bounding box center [458, 194] width 160 height 54
drag, startPoint x: 543, startPoint y: 197, endPoint x: 615, endPoint y: 194, distance: 72.5
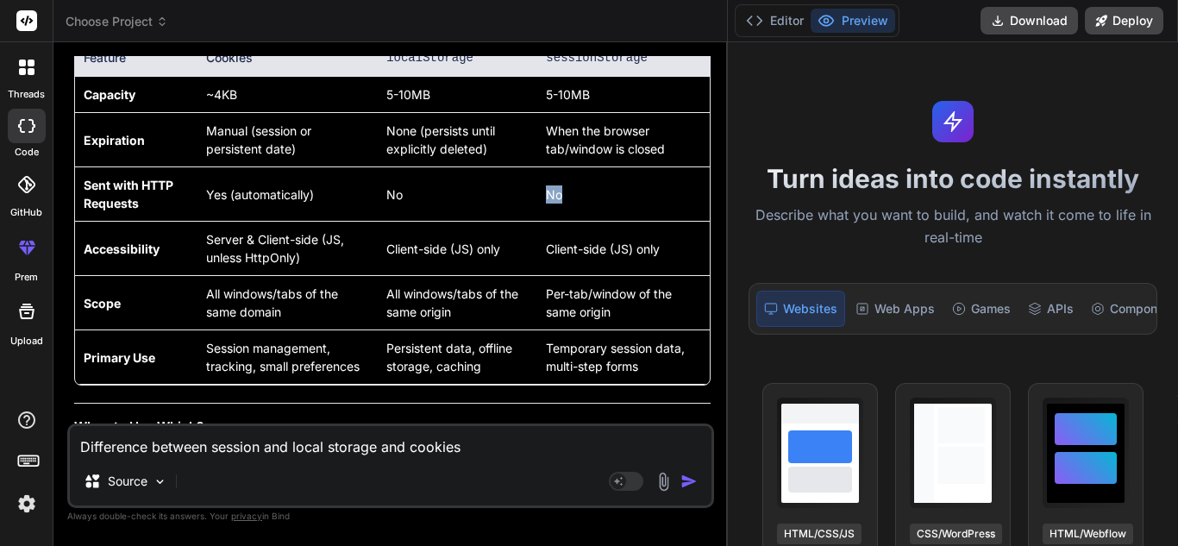
click at [567, 197] on td "No" at bounding box center [623, 194] width 173 height 54
click at [615, 194] on td "No" at bounding box center [623, 194] width 173 height 54
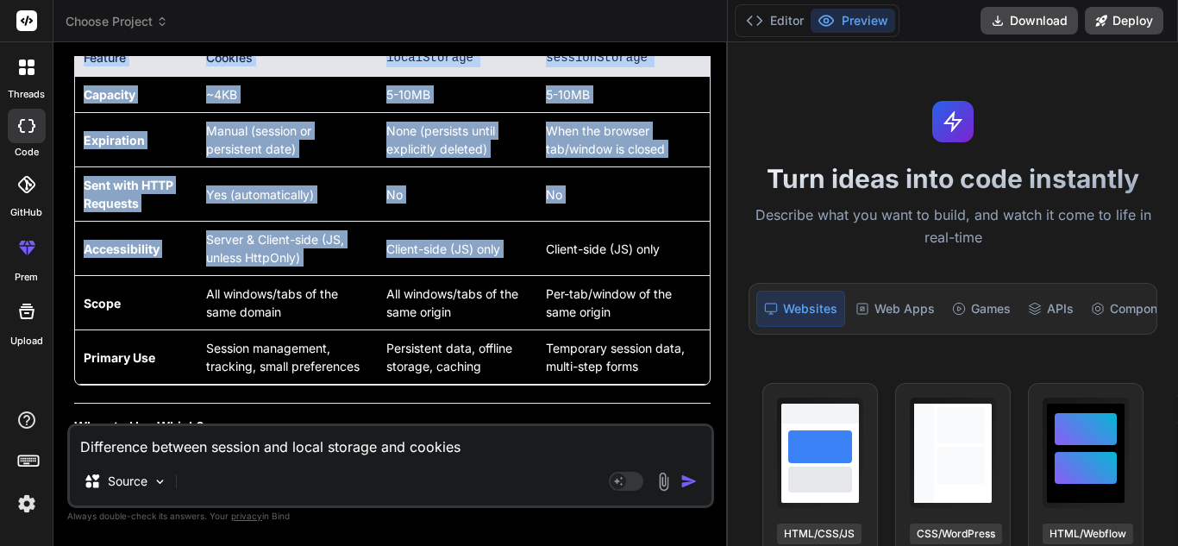
drag, startPoint x: 548, startPoint y: 254, endPoint x: 711, endPoint y: 253, distance: 163.1
click at [711, 253] on div "Feature Cookies localStorage sessionStorage Capacity ~4KB 5-10MB 5-10MB Expirat…" at bounding box center [392, 212] width 637 height 348
click at [688, 256] on td "Client-side (JS) only" at bounding box center [623, 249] width 173 height 54
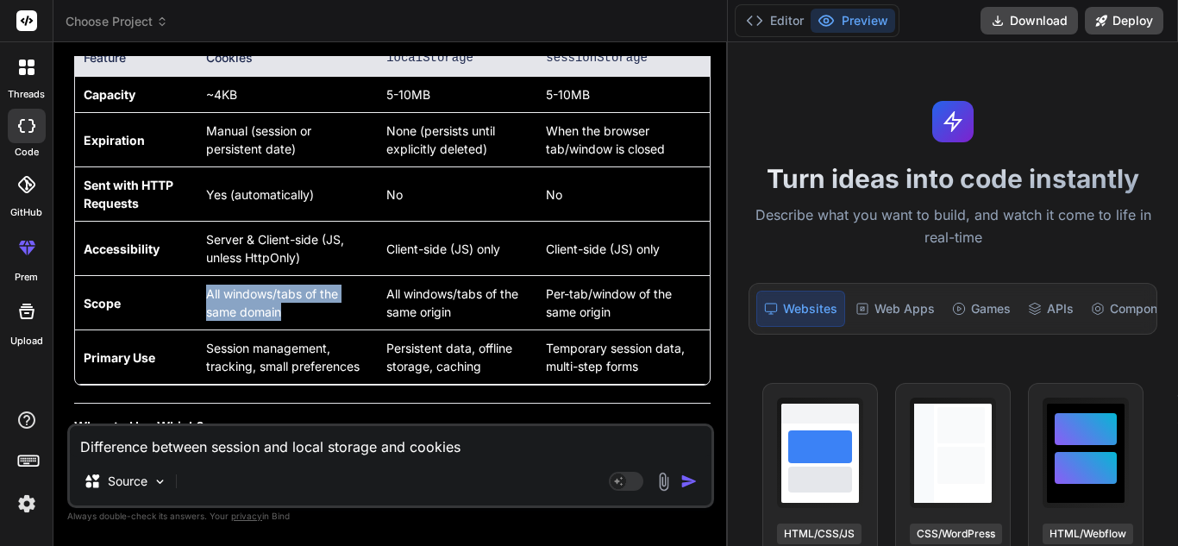
drag, startPoint x: 309, startPoint y: 315, endPoint x: 187, endPoint y: 289, distance: 124.4
click at [187, 289] on tr "Scope All windows/tabs of the same domain All windows/tabs of the same origin P…" at bounding box center [392, 303] width 635 height 54
click at [260, 291] on td "All windows/tabs of the same domain" at bounding box center [288, 303] width 181 height 54
